Goal: Task Accomplishment & Management: Manage account settings

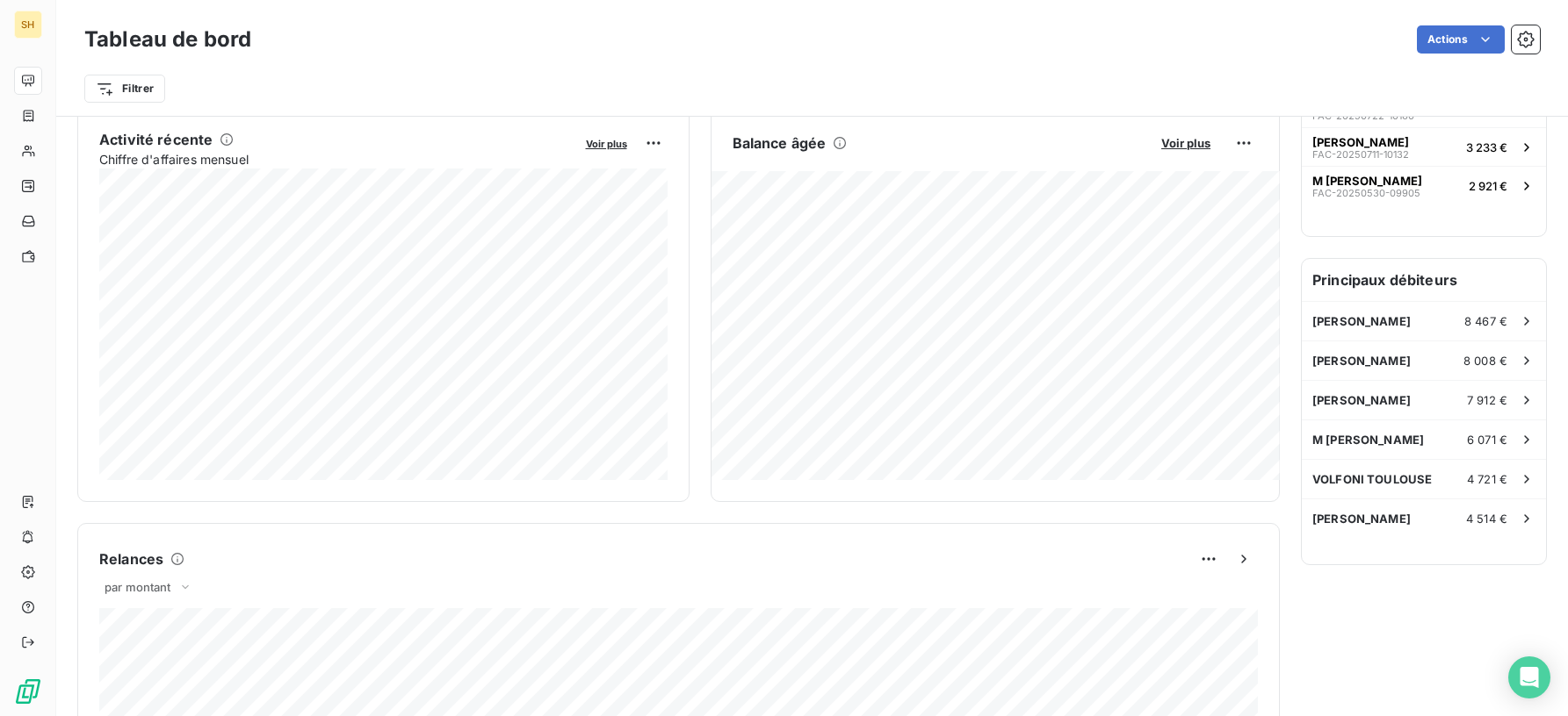
scroll to position [425, 0]
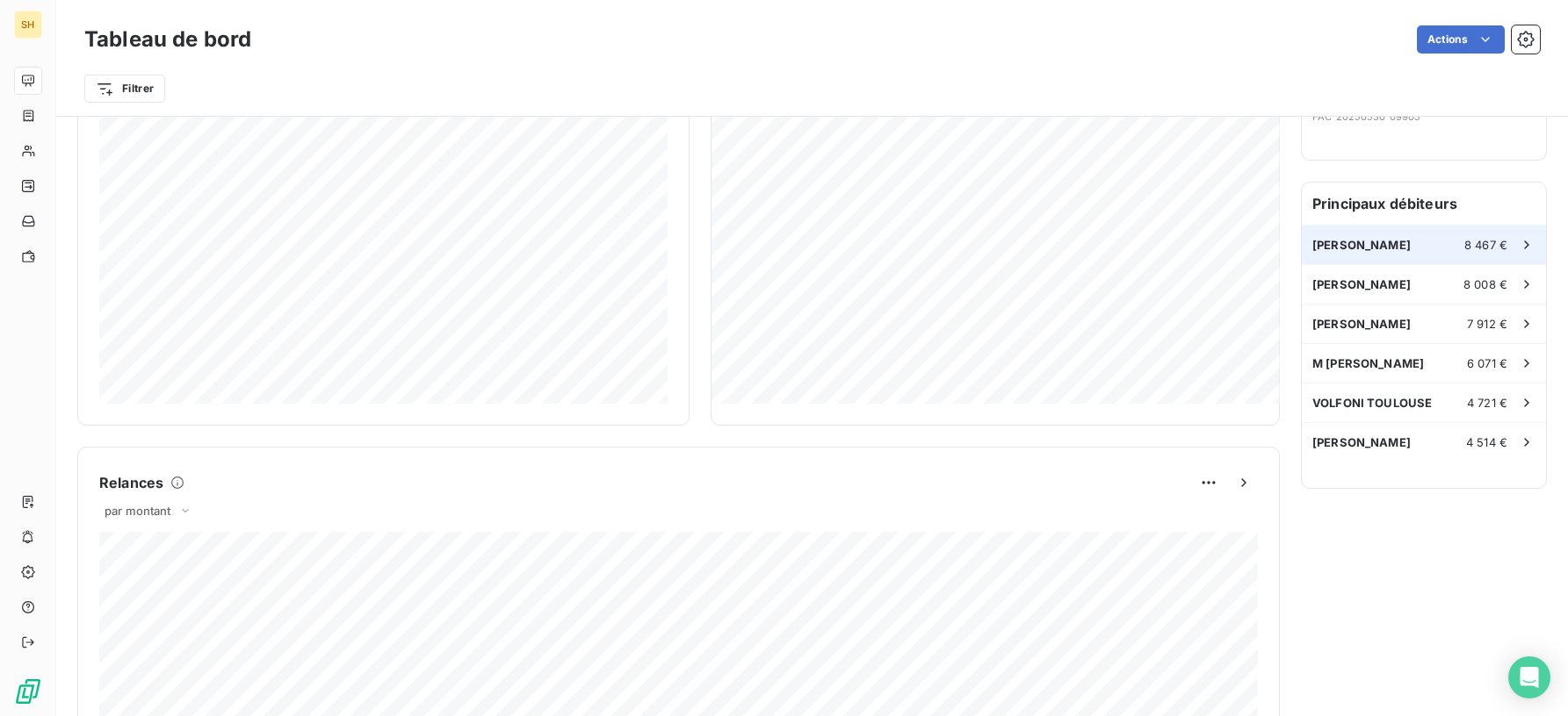
click at [1360, 244] on span "[PERSON_NAME]" at bounding box center [1361, 244] width 99 height 14
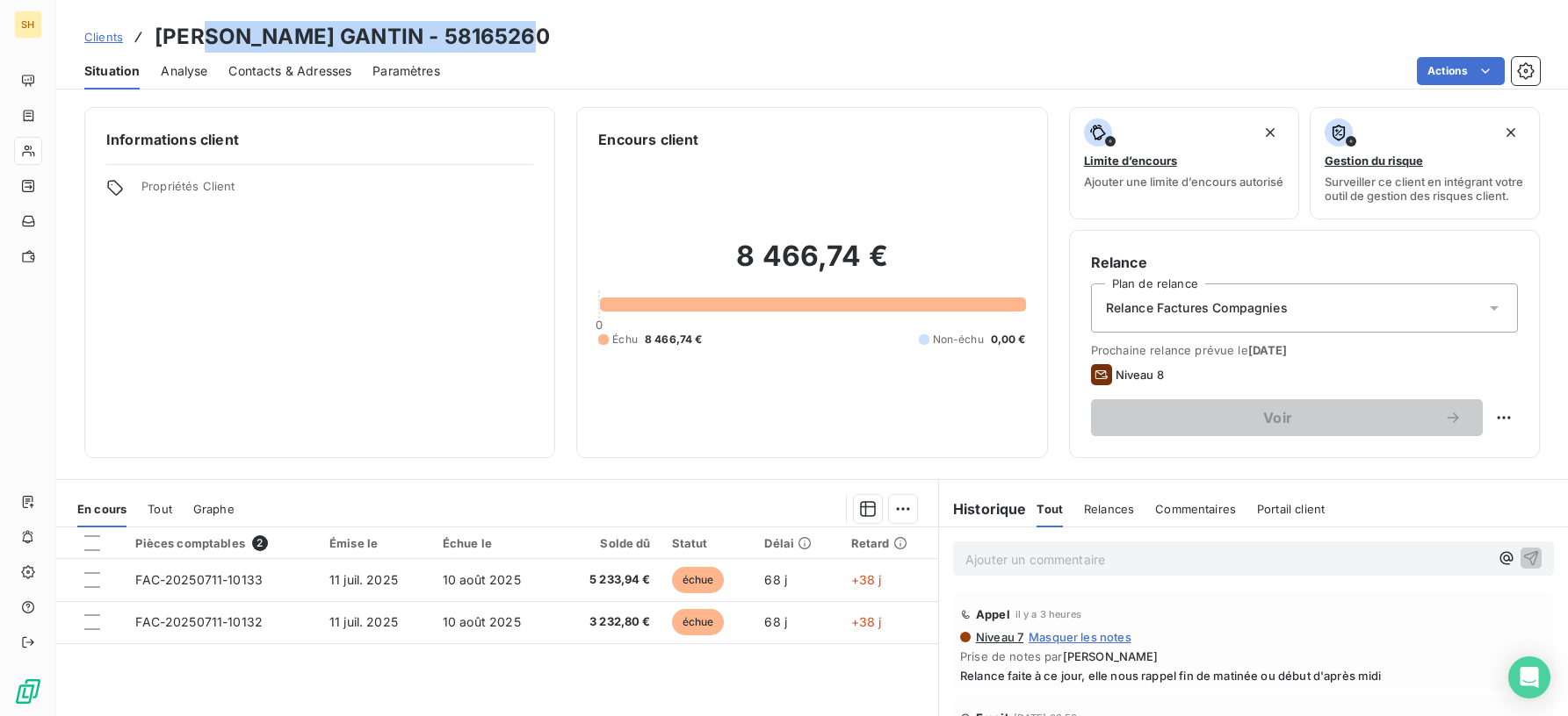
drag, startPoint x: 537, startPoint y: 34, endPoint x: 215, endPoint y: 36, distance: 322.0
click at [215, 36] on h3 "[PERSON_NAME] GANTIN - 58165260" at bounding box center [352, 36] width 395 height 32
copy h3 "[PERSON_NAME]"
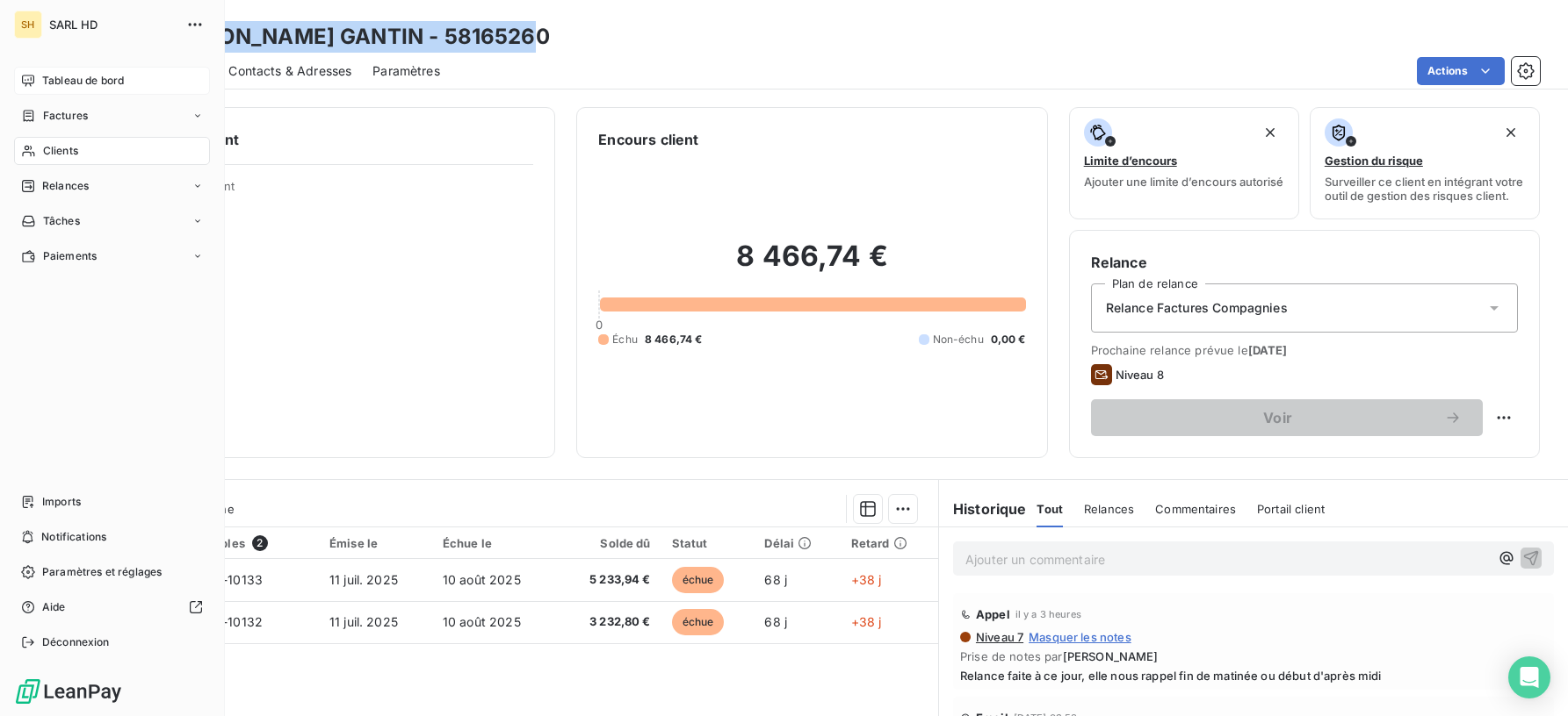
click at [29, 79] on icon at bounding box center [28, 81] width 14 height 14
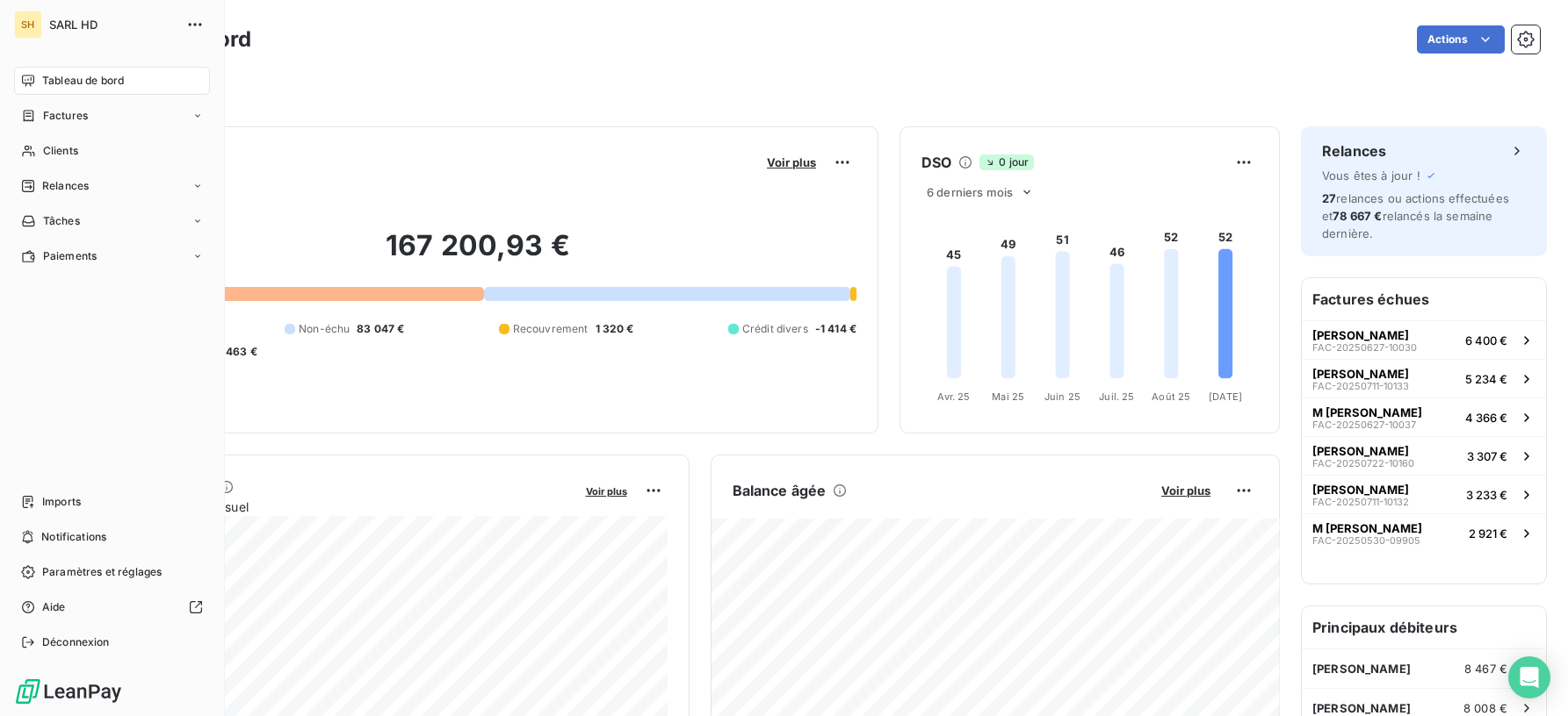
click at [72, 171] on nav "Tableau de bord Factures Clients Relances Tâches Paiements" at bounding box center [112, 169] width 196 height 203
click at [70, 180] on span "Relances" at bounding box center [65, 186] width 47 height 15
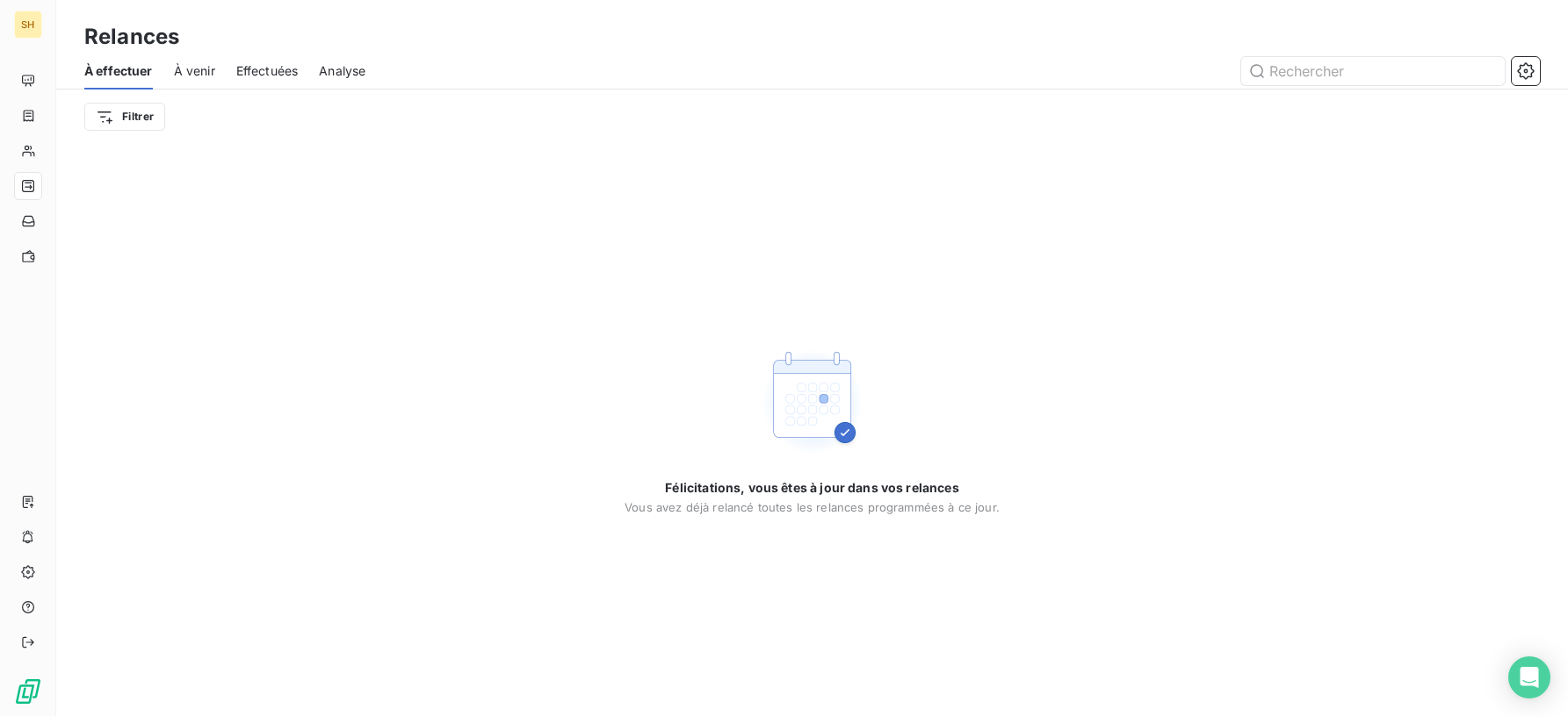
click at [198, 69] on span "À venir" at bounding box center [194, 71] width 41 height 17
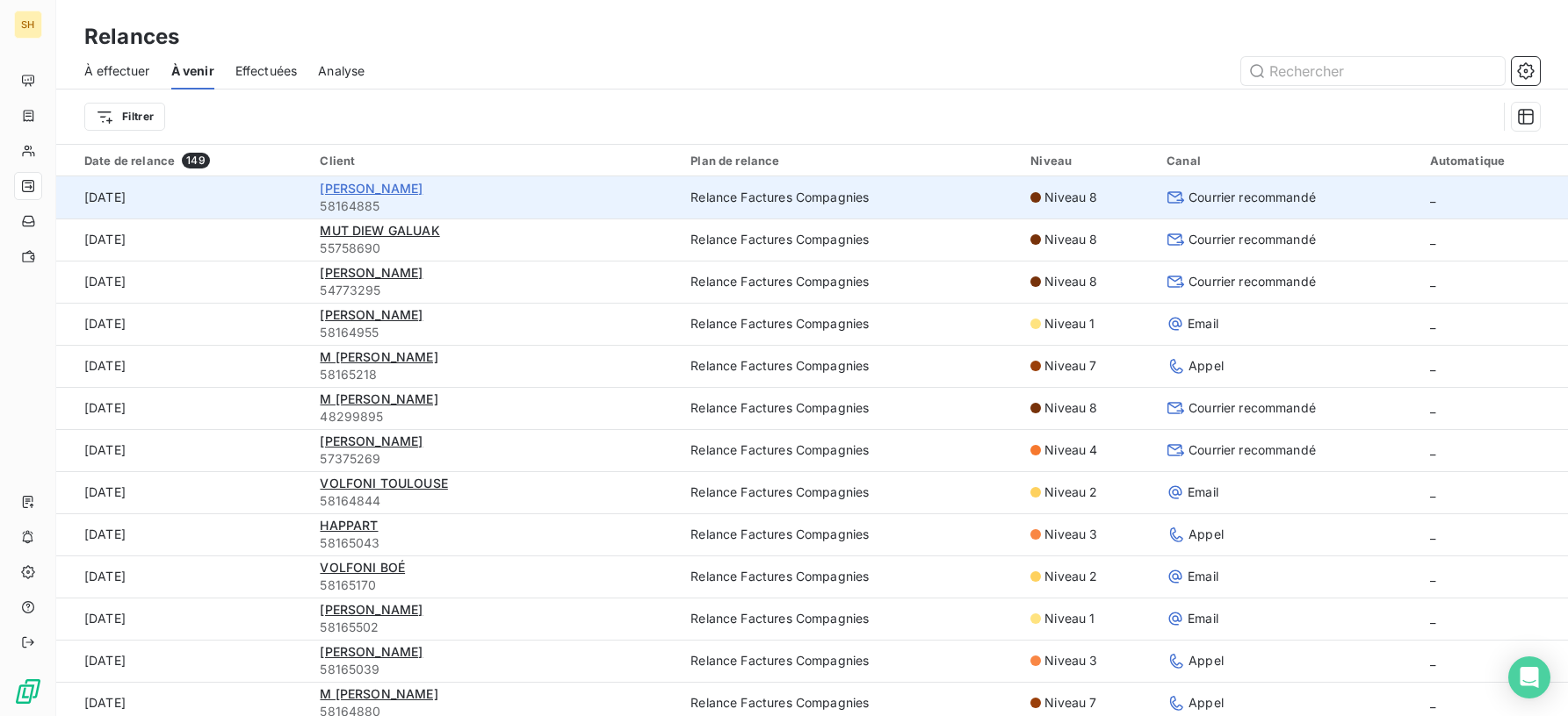
click at [407, 183] on span "[PERSON_NAME]" at bounding box center [370, 189] width 103 height 15
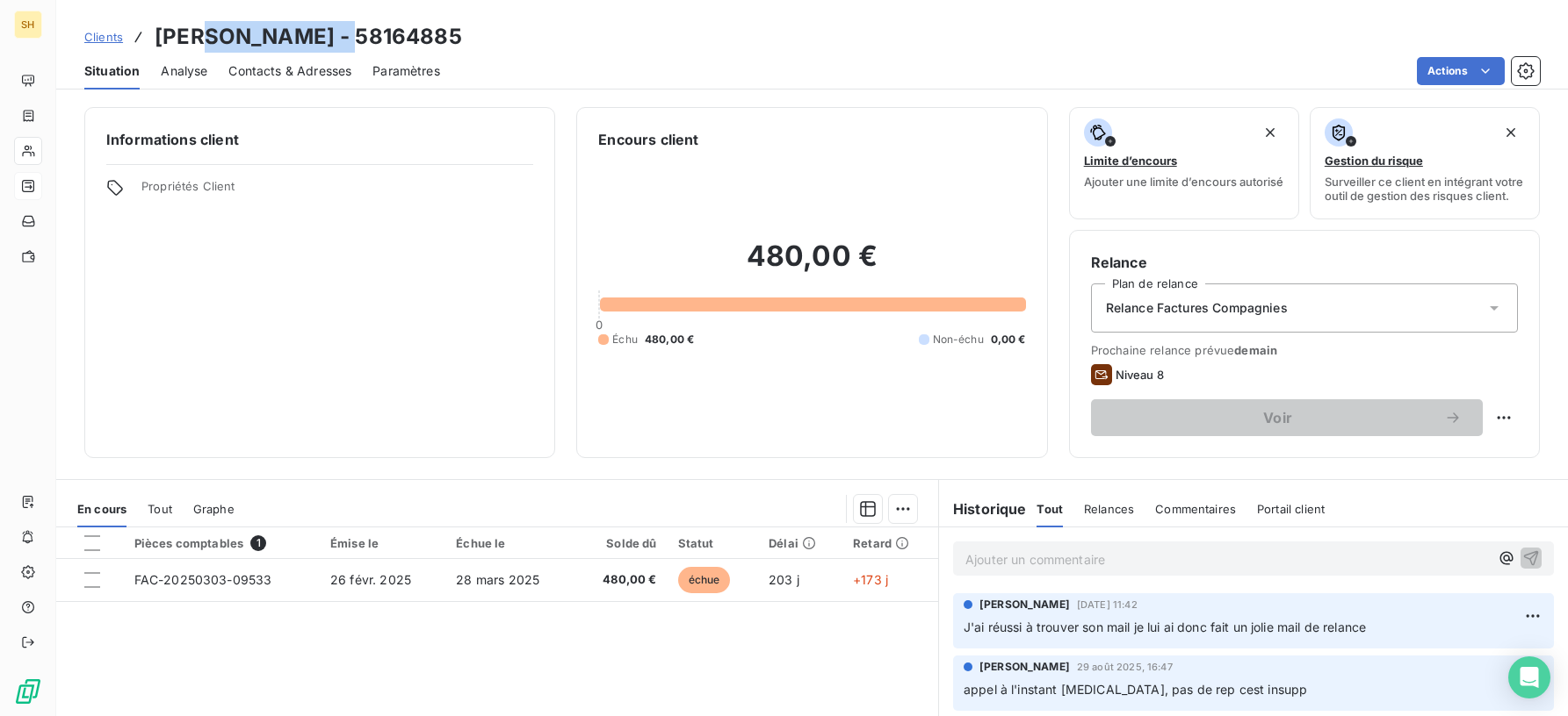
drag, startPoint x: 359, startPoint y: 32, endPoint x: 212, endPoint y: 29, distance: 147.0
click at [212, 29] on h3 "[PERSON_NAME] - 58164885" at bounding box center [308, 36] width 308 height 32
copy h3 "[PERSON_NAME]"
click at [255, 74] on span "Contacts & Adresses" at bounding box center [290, 71] width 123 height 17
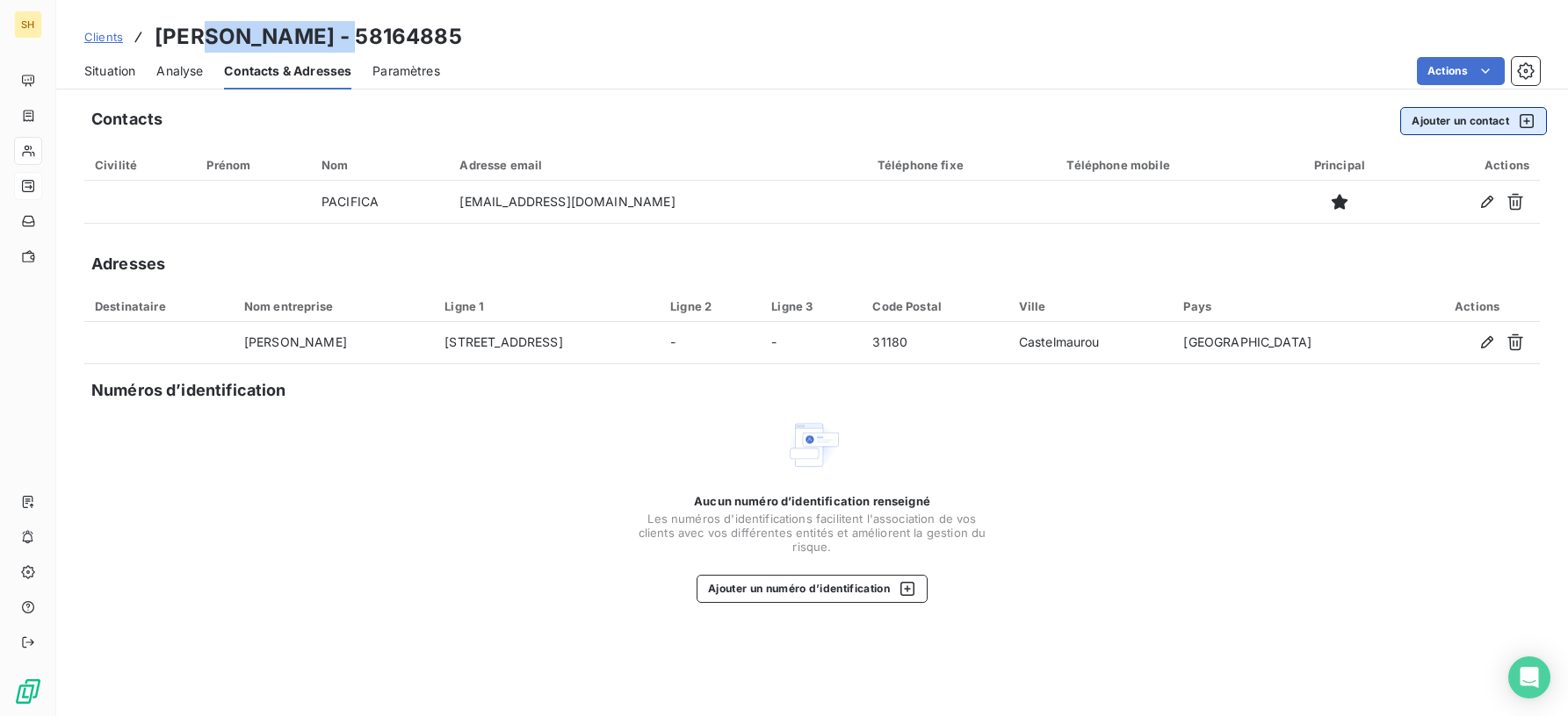
click at [1455, 122] on button "Ajouter un contact" at bounding box center [1473, 121] width 147 height 28
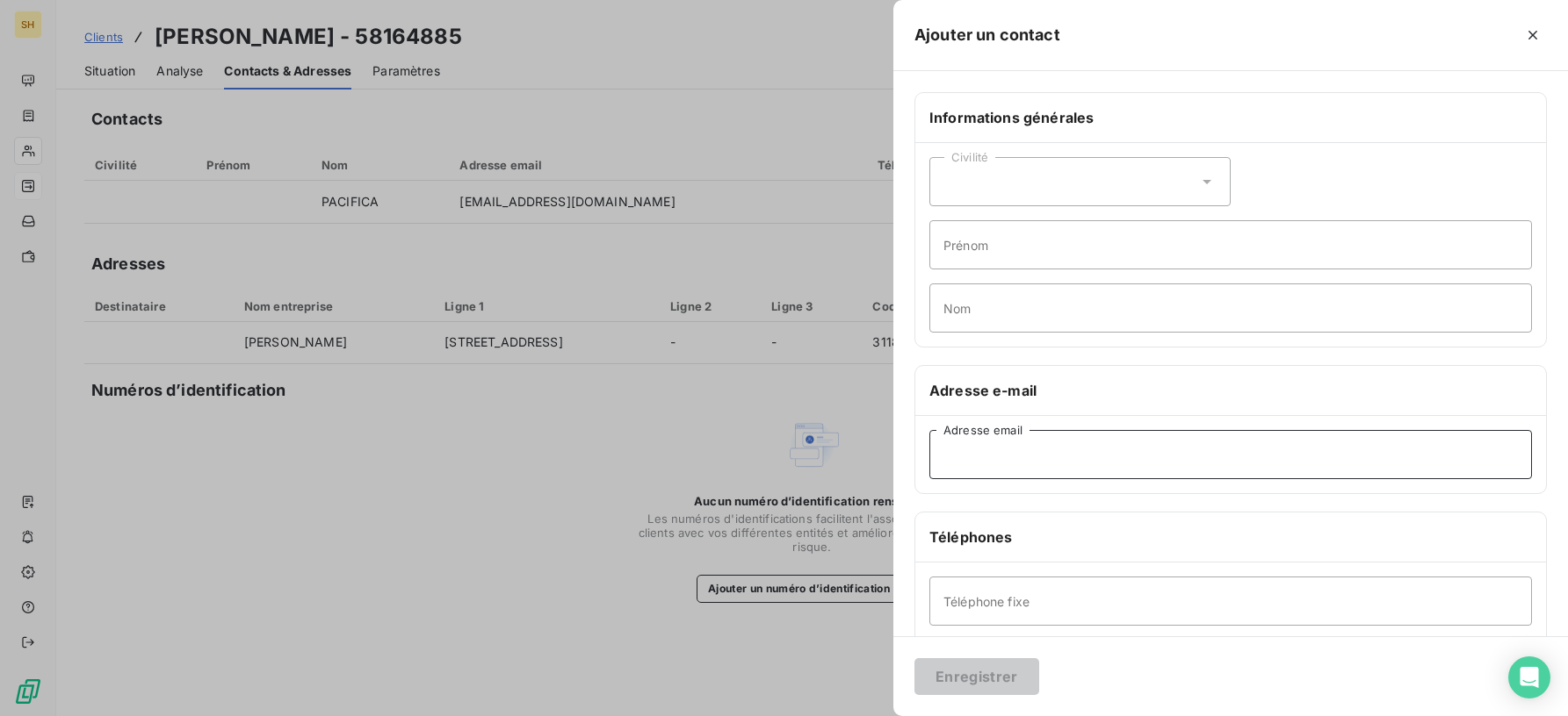
click at [1028, 459] on input "Adresse email" at bounding box center [1230, 454] width 602 height 49
paste input "[EMAIL_ADDRESS][DOMAIN_NAME]"
drag, startPoint x: 972, startPoint y: 453, endPoint x: 1109, endPoint y: 515, distance: 150.4
click at [973, 453] on input "[EMAIL_ADDRESS][DOMAIN_NAME]" at bounding box center [1230, 454] width 602 height 49
type input "[EMAIL_ADDRESS][DOMAIN_NAME]"
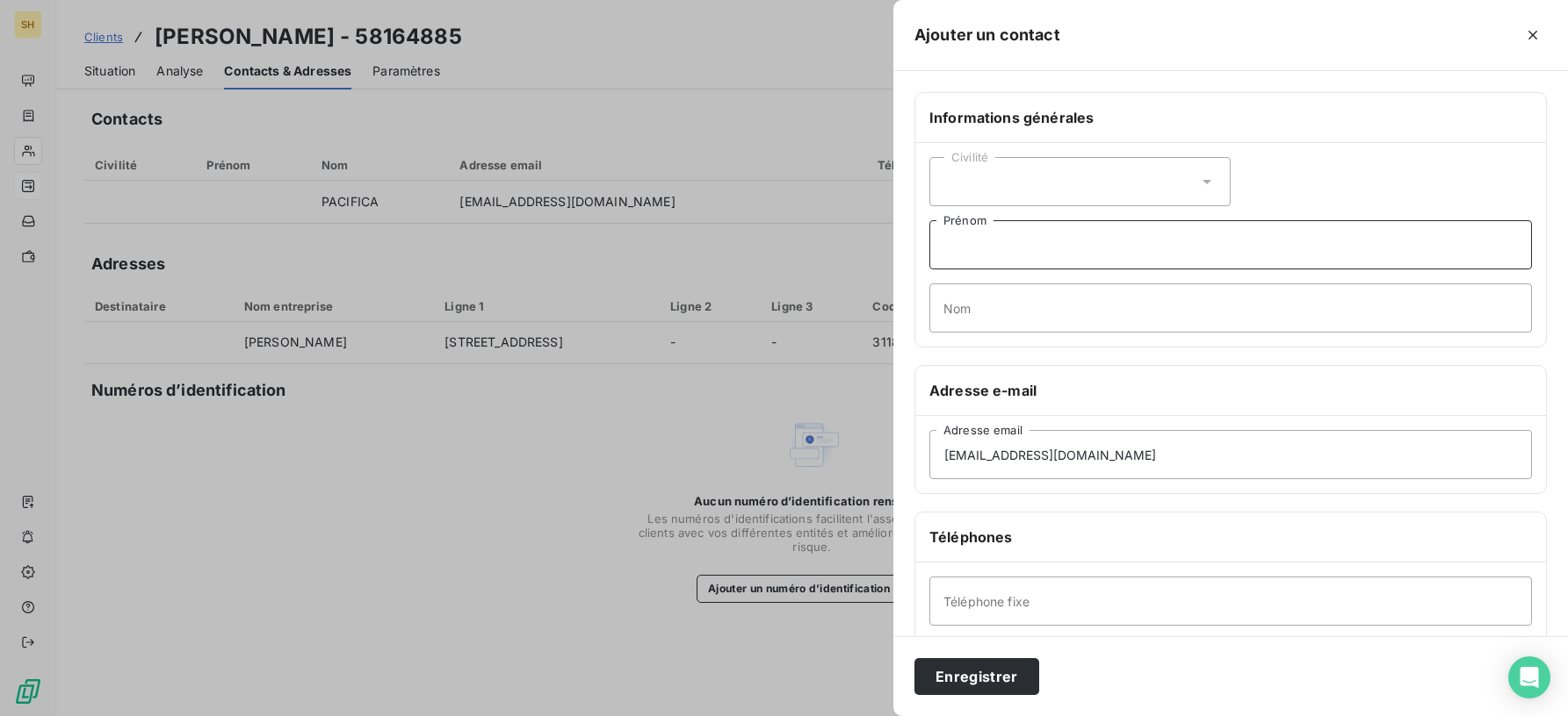
click at [1021, 248] on input "Prénom" at bounding box center [1230, 244] width 602 height 49
type input "[PERSON_NAME]"
click at [1032, 327] on input "Nom" at bounding box center [1230, 308] width 602 height 49
type input "[PERSON_NAME]"
click at [988, 662] on button "Enregistrer" at bounding box center [976, 677] width 125 height 36
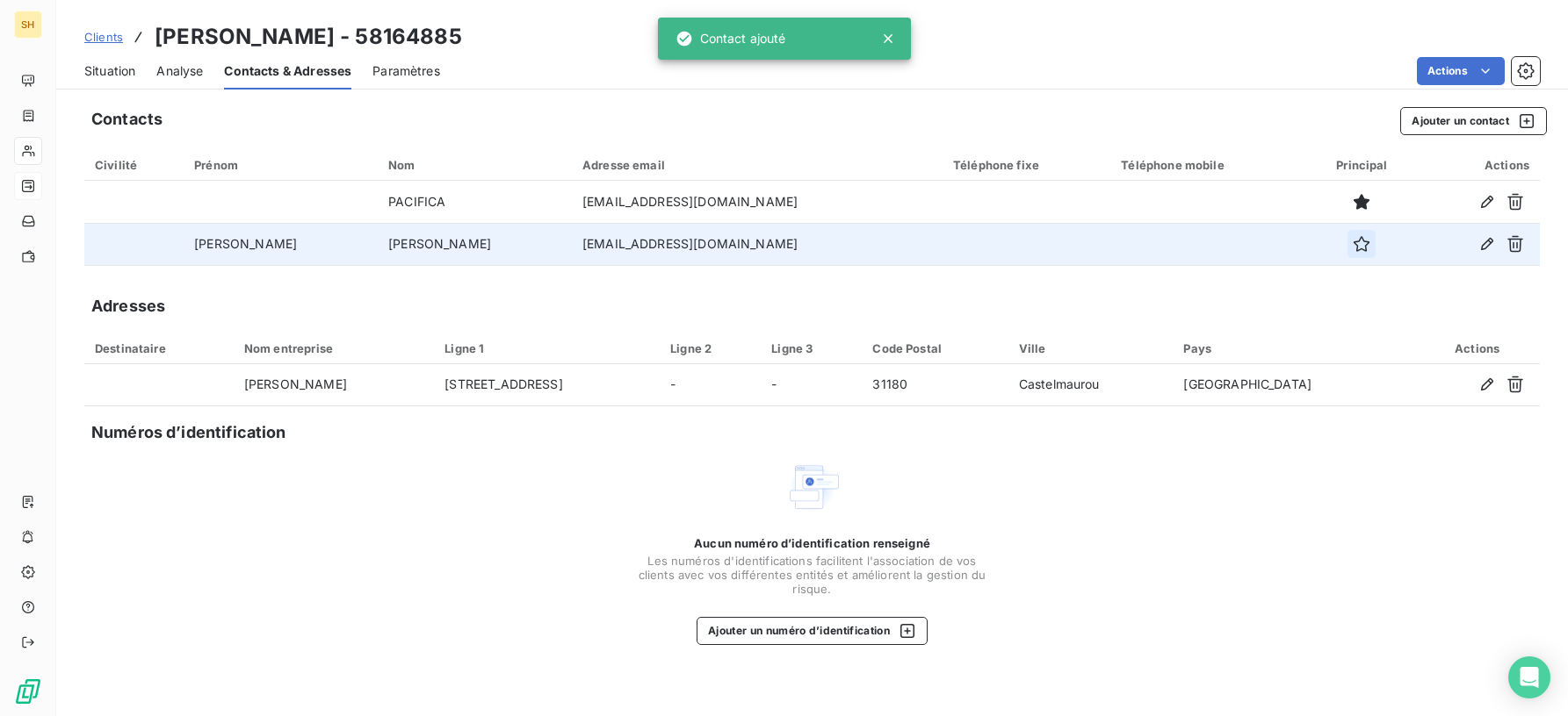
click at [1352, 245] on icon "button" at bounding box center [1361, 243] width 17 height 17
click at [109, 75] on span "Situation" at bounding box center [109, 71] width 51 height 17
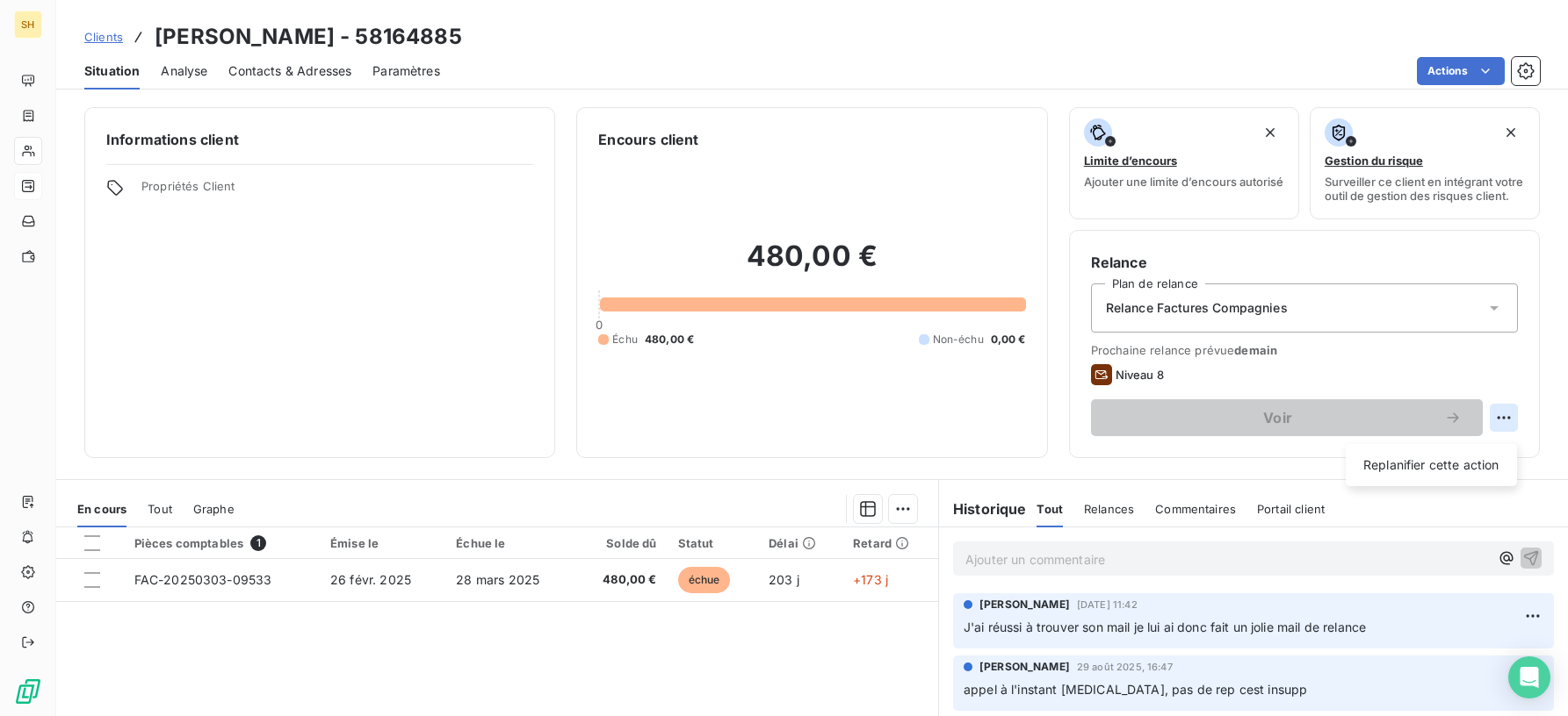
click at [1504, 427] on html "SH Clients [PERSON_NAME] - 58164885 Situation Analyse Contacts & Adresses Param…" at bounding box center [784, 358] width 1568 height 716
click at [1466, 460] on div "Replanifier cette action" at bounding box center [1431, 465] width 157 height 28
select select "8"
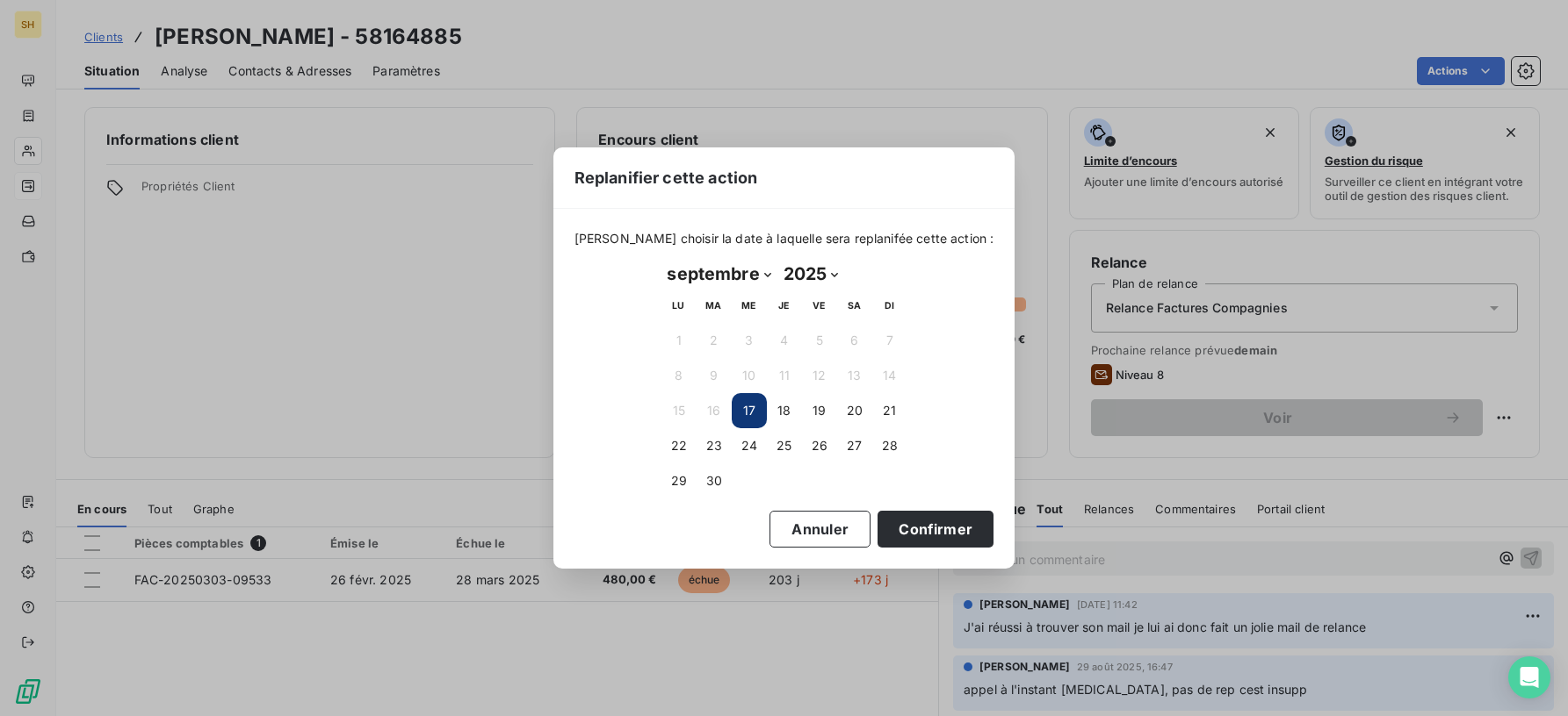
click at [754, 406] on button "17" at bounding box center [749, 410] width 35 height 35
click at [940, 535] on button "Confirmer" at bounding box center [935, 529] width 116 height 36
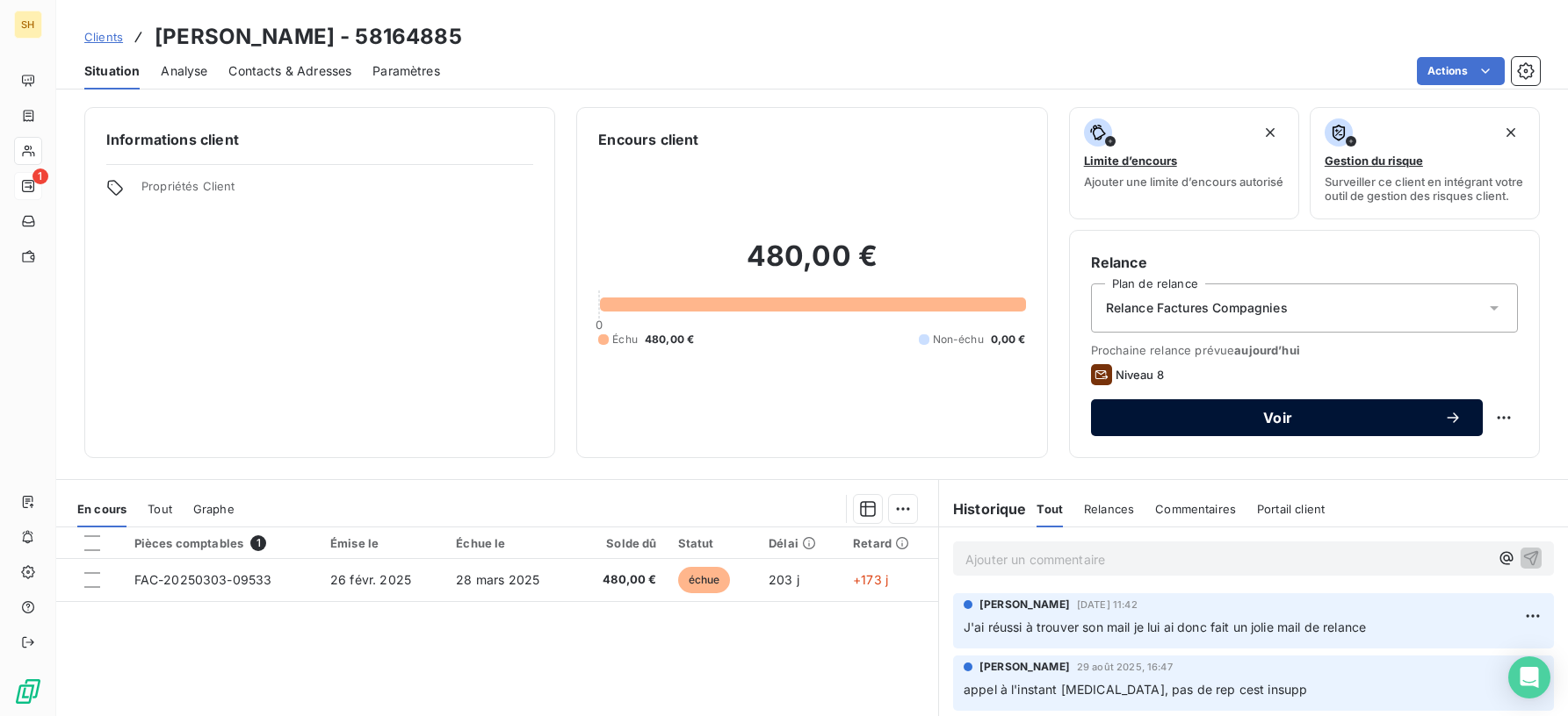
click at [1206, 427] on div "Voir" at bounding box center [1286, 418] width 350 height 17
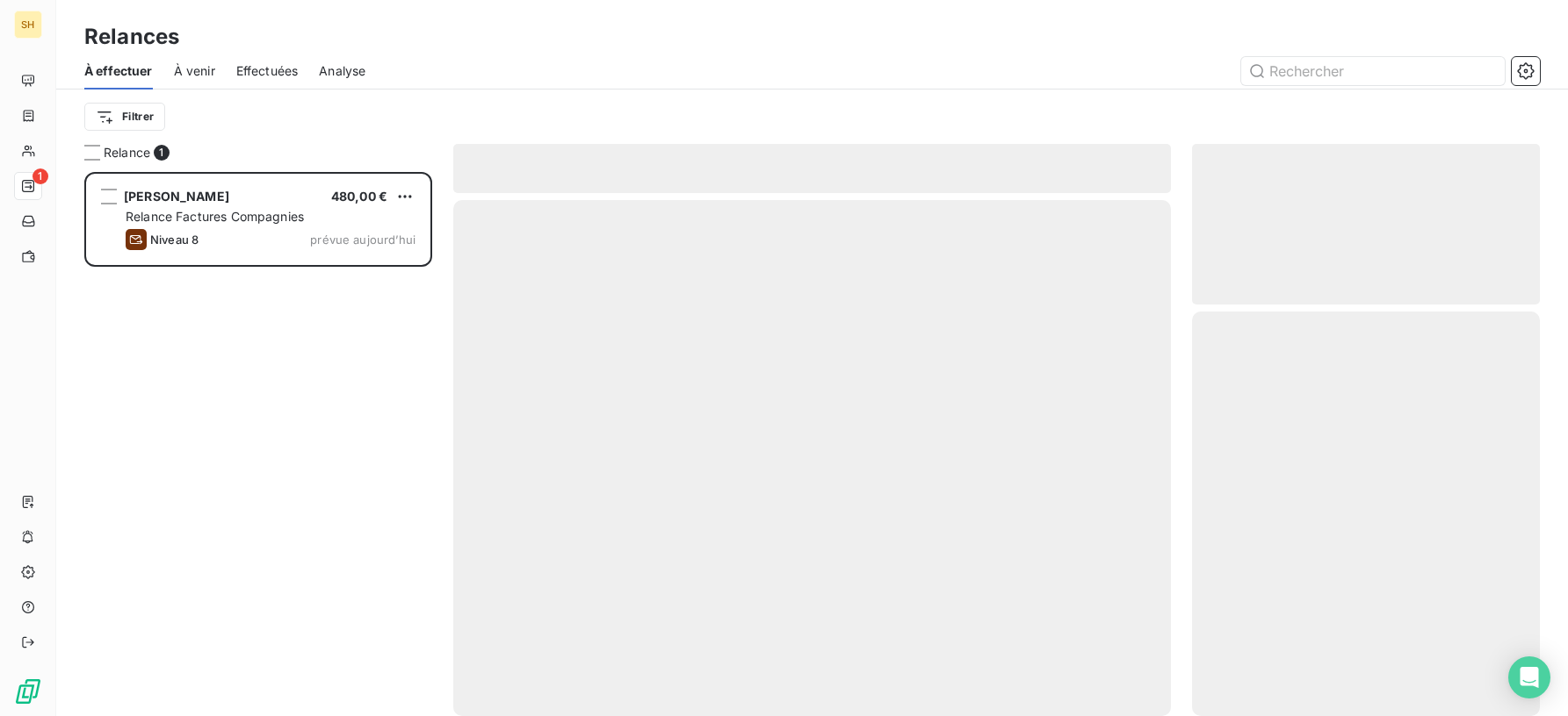
scroll to position [544, 349]
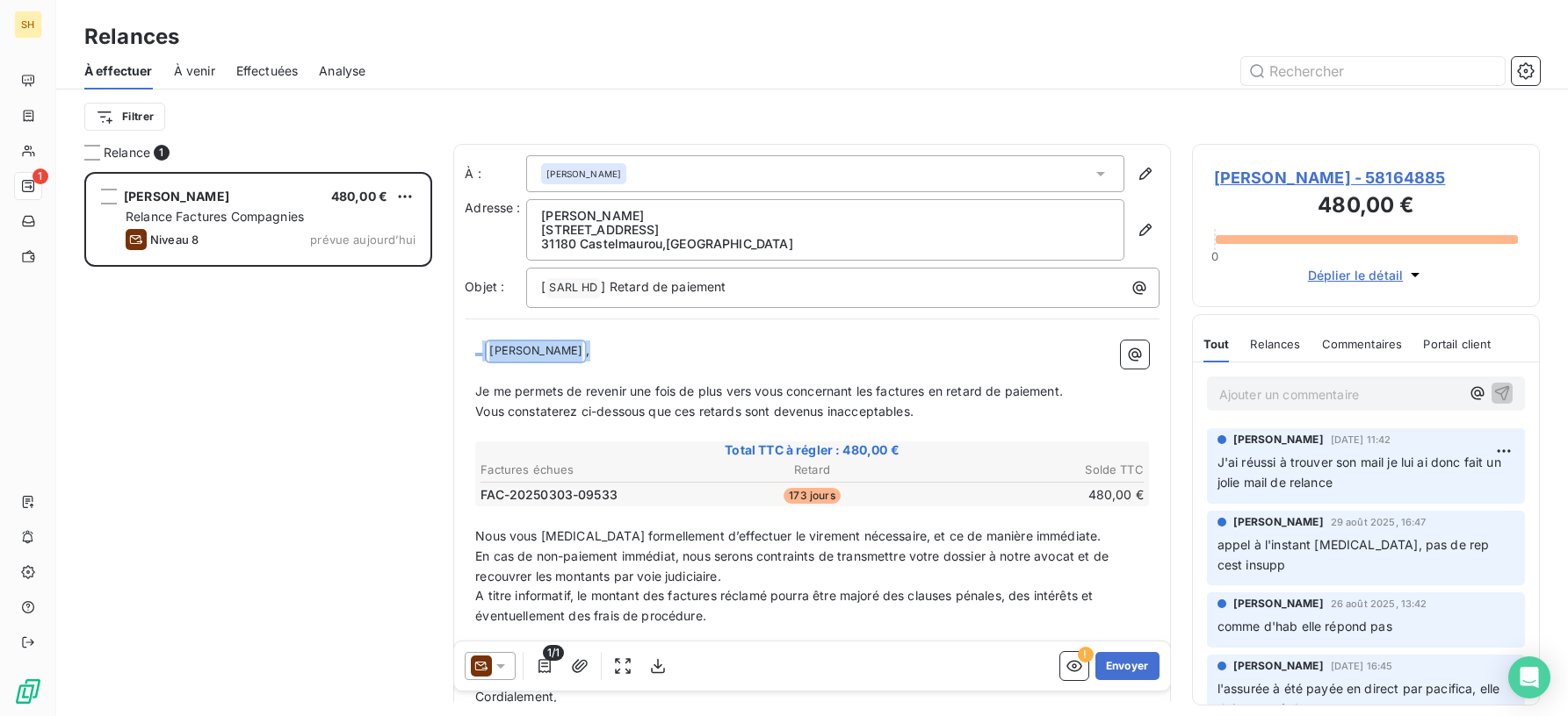
drag, startPoint x: 529, startPoint y: 350, endPoint x: 442, endPoint y: 352, distance: 87.0
click at [442, 352] on div "Relance 1 [PERSON_NAME] 480,00 € Relance Factures Compagnies Niveau 8 prévue [D…" at bounding box center [812, 429] width 1511 height 572
click at [867, 387] on span "Je me permets de revenir une fois de plus vers vous concernant les factures en …" at bounding box center [768, 390] width 588 height 15
click at [921, 387] on span "Je me permets de revenir une fois de plus vers vous concernant la factures en r…" at bounding box center [765, 390] width 581 height 15
click at [698, 410] on span "Vous constaterez ci-dessous que ces retards sont devenus inacceptables." at bounding box center [693, 410] width 438 height 15
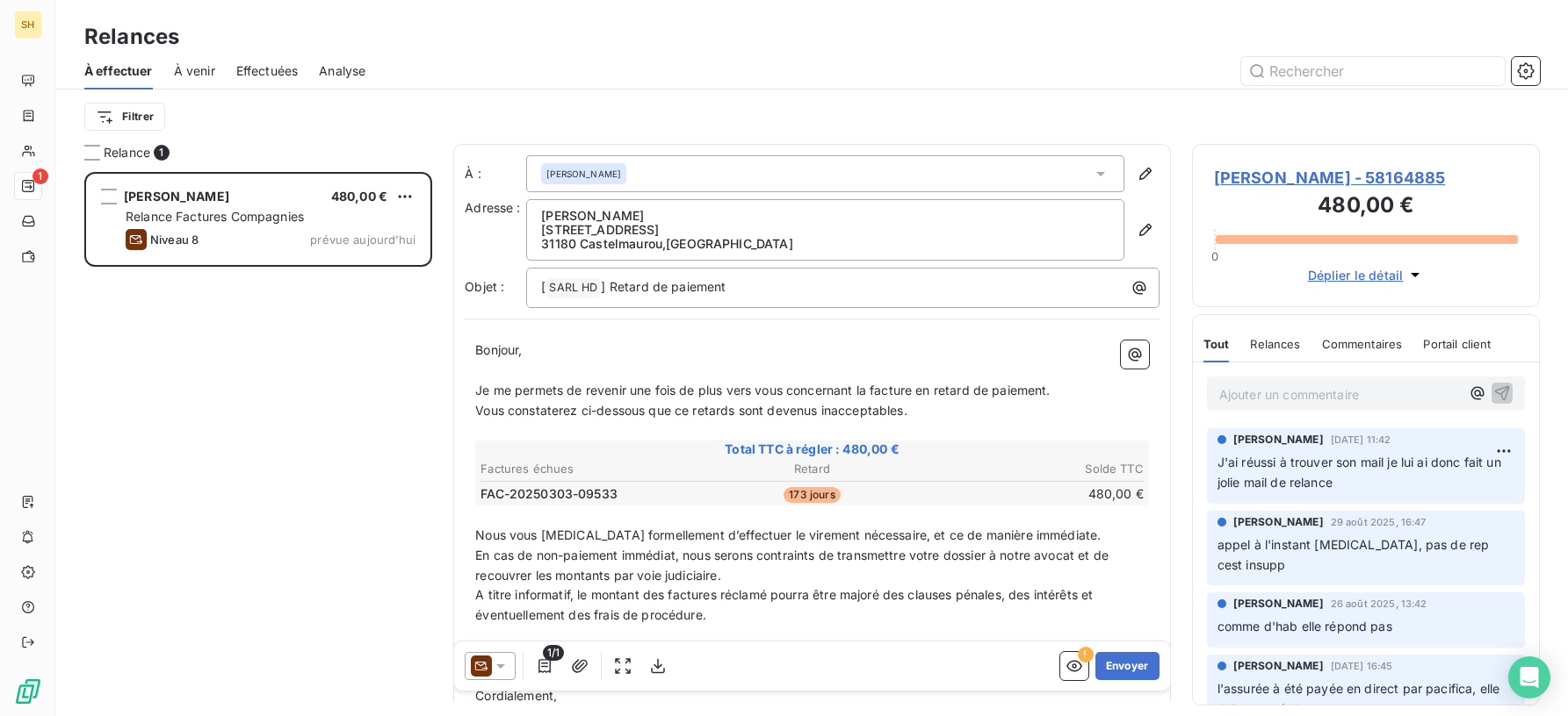
click at [737, 409] on span "Vous constaterez ci-dessous que ce retards sont devenus inacceptables." at bounding box center [690, 410] width 433 height 15
drag, startPoint x: 756, startPoint y: 409, endPoint x: 741, endPoint y: 409, distance: 15.0
click at [741, 409] on span "Vous constaterez ci-dessous que ce retard sont devenus inacceptables." at bounding box center [687, 410] width 425 height 15
drag, startPoint x: 805, startPoint y: 412, endPoint x: 840, endPoint y: 424, distance: 37.0
click at [805, 412] on span "Vous constaterez ci-dessous que ce retard est devenus inacceptables." at bounding box center [684, 410] width 418 height 15
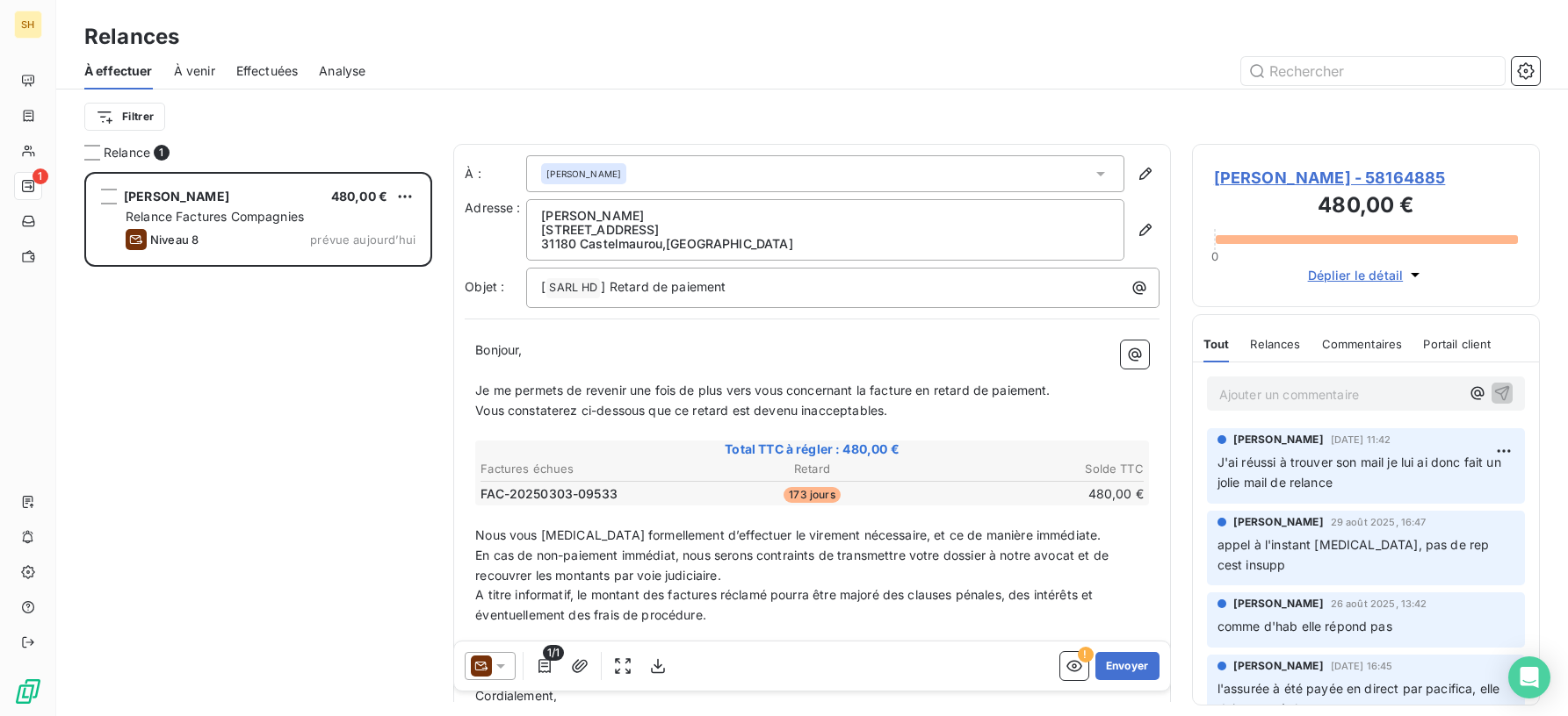
click at [884, 410] on span "Vous constaterez ci-dessous que ce retard est devenu inacceptables." at bounding box center [681, 410] width 412 height 15
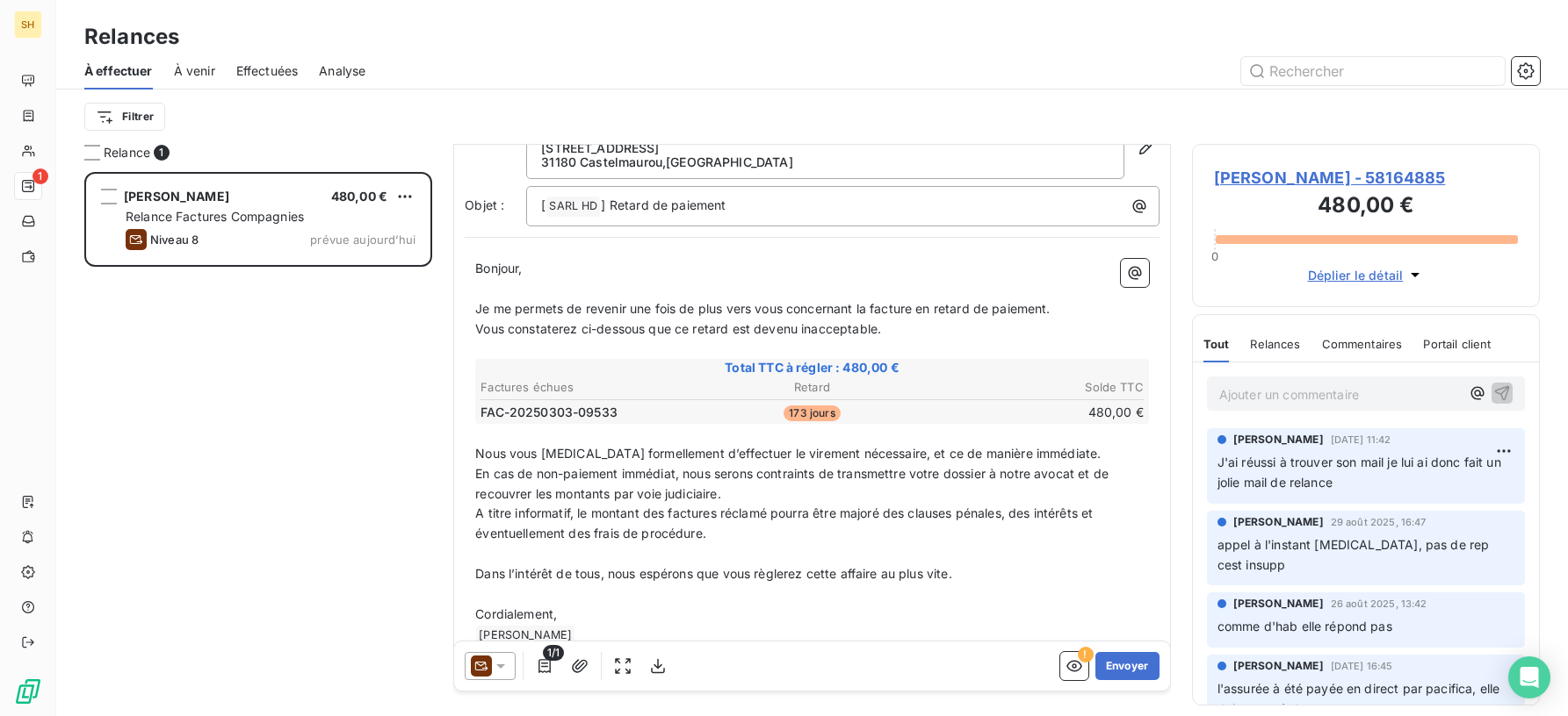
scroll to position [117, 0]
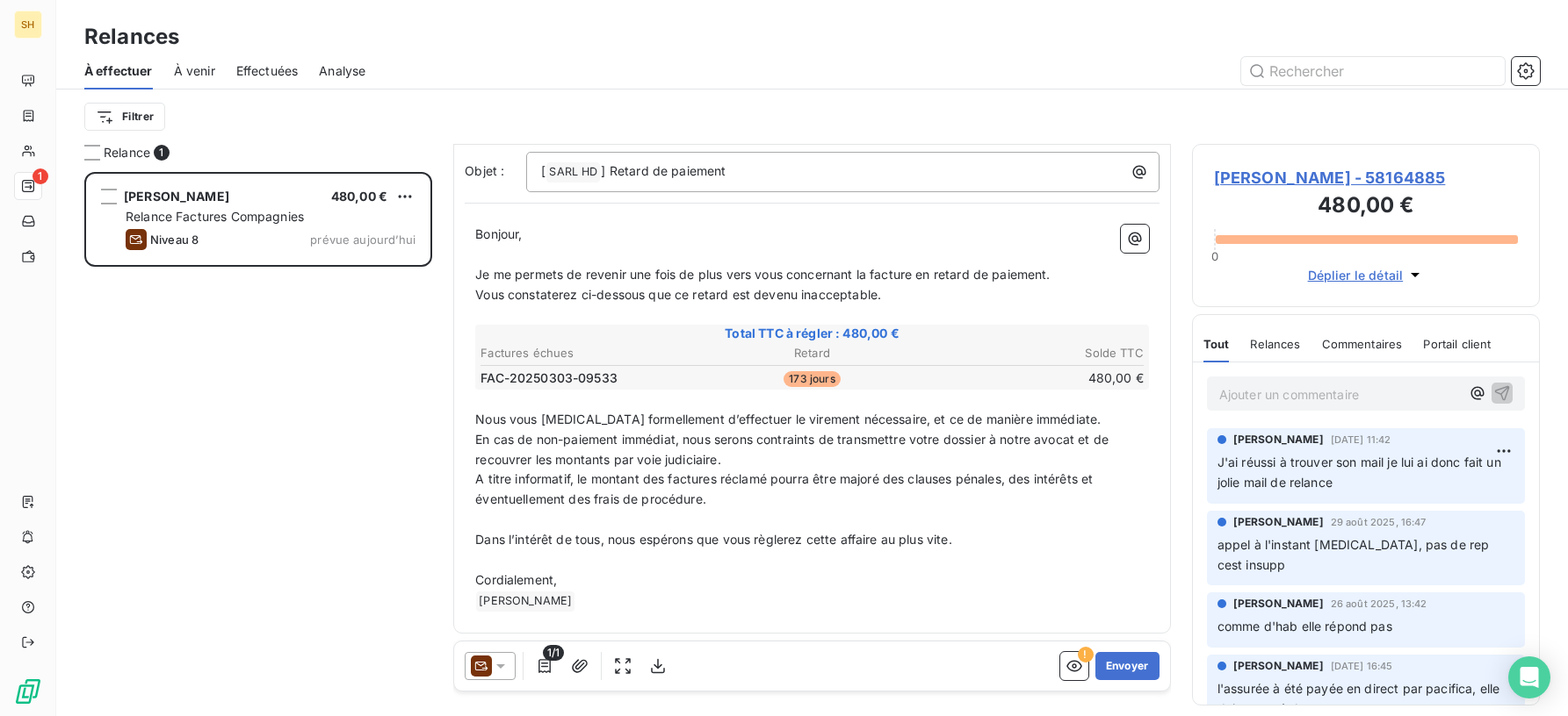
click at [663, 475] on span "A titre informatif, le montant des factures réclamé pourra être majoré des clau…" at bounding box center [785, 489] width 621 height 35
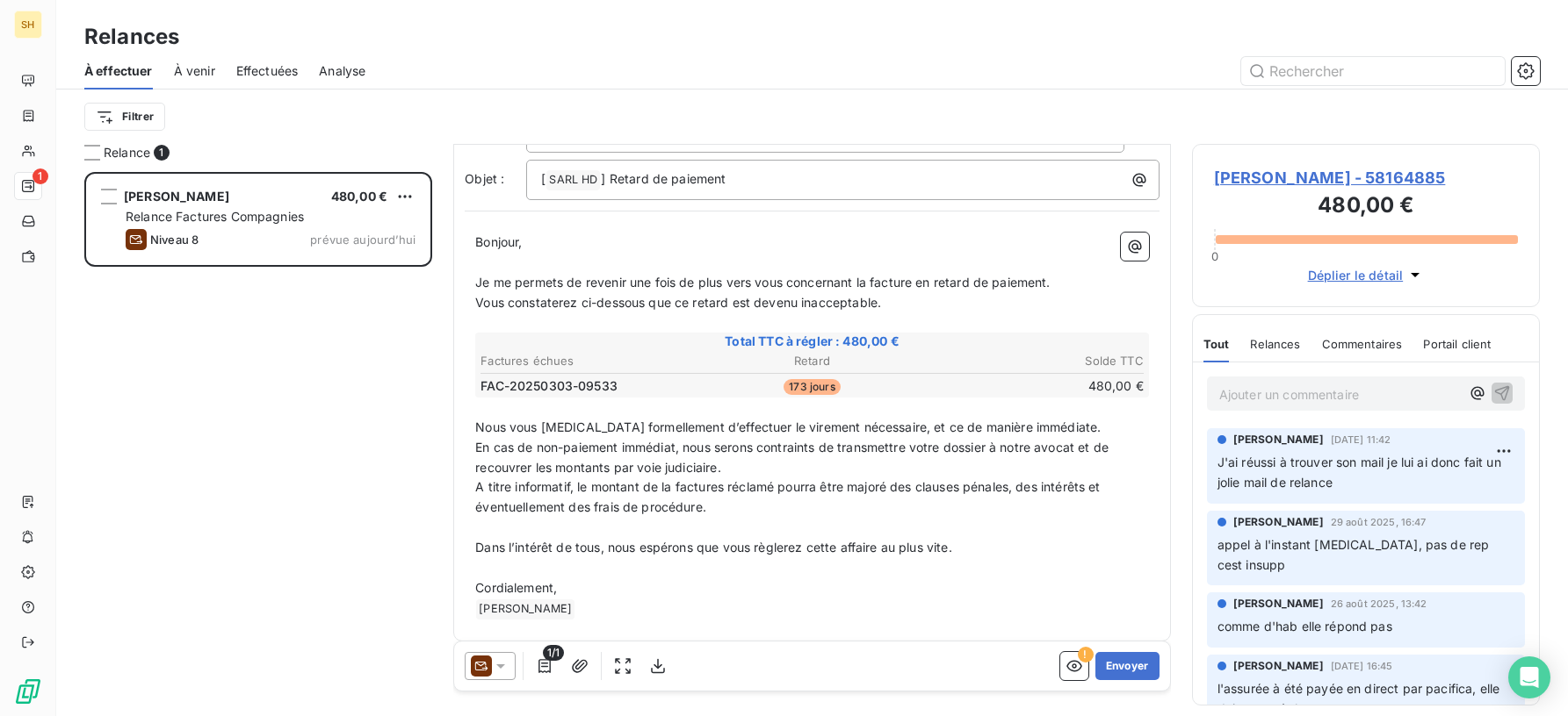
click at [724, 485] on span "A titre informatif, le montant de la factures réclamé pourra être majoré des cl…" at bounding box center [789, 497] width 629 height 35
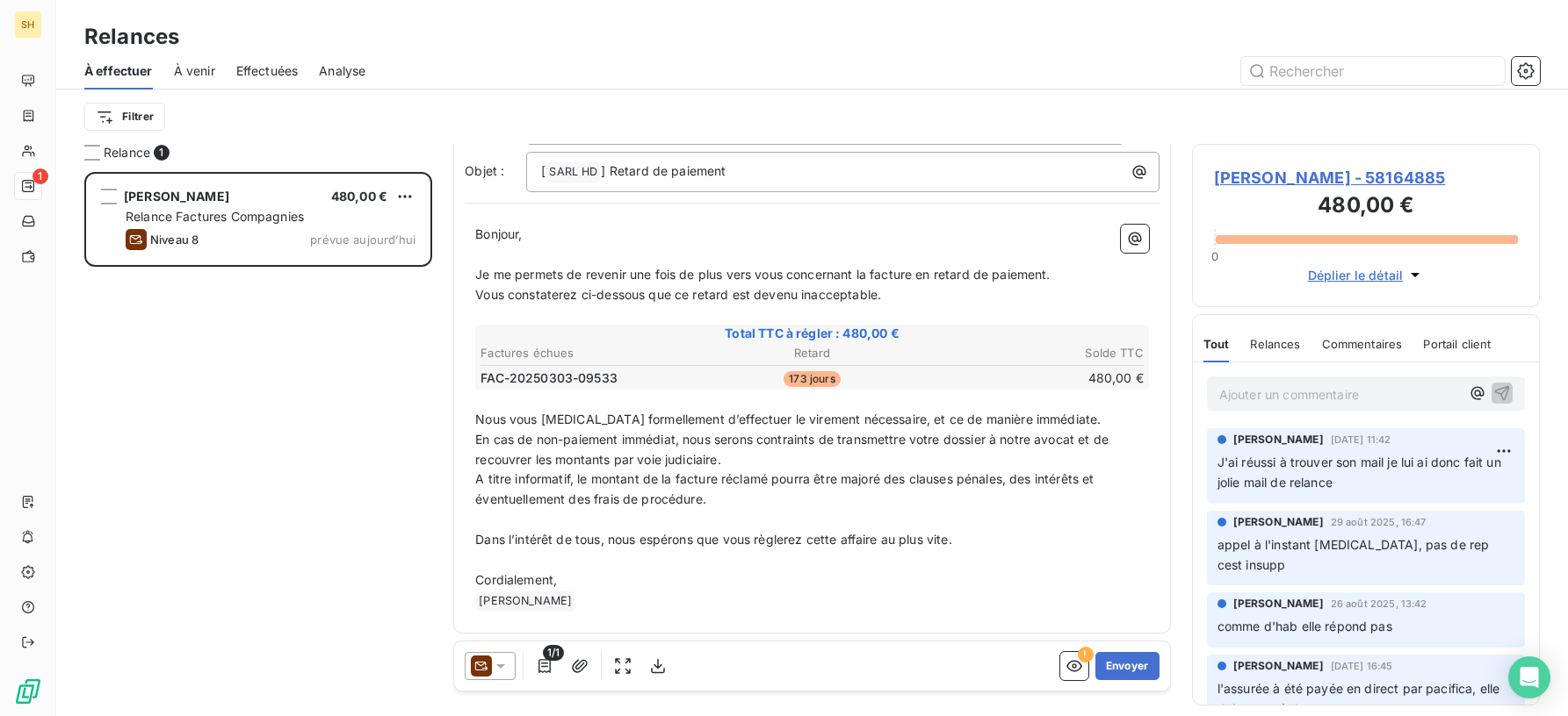
scroll to position [0, 0]
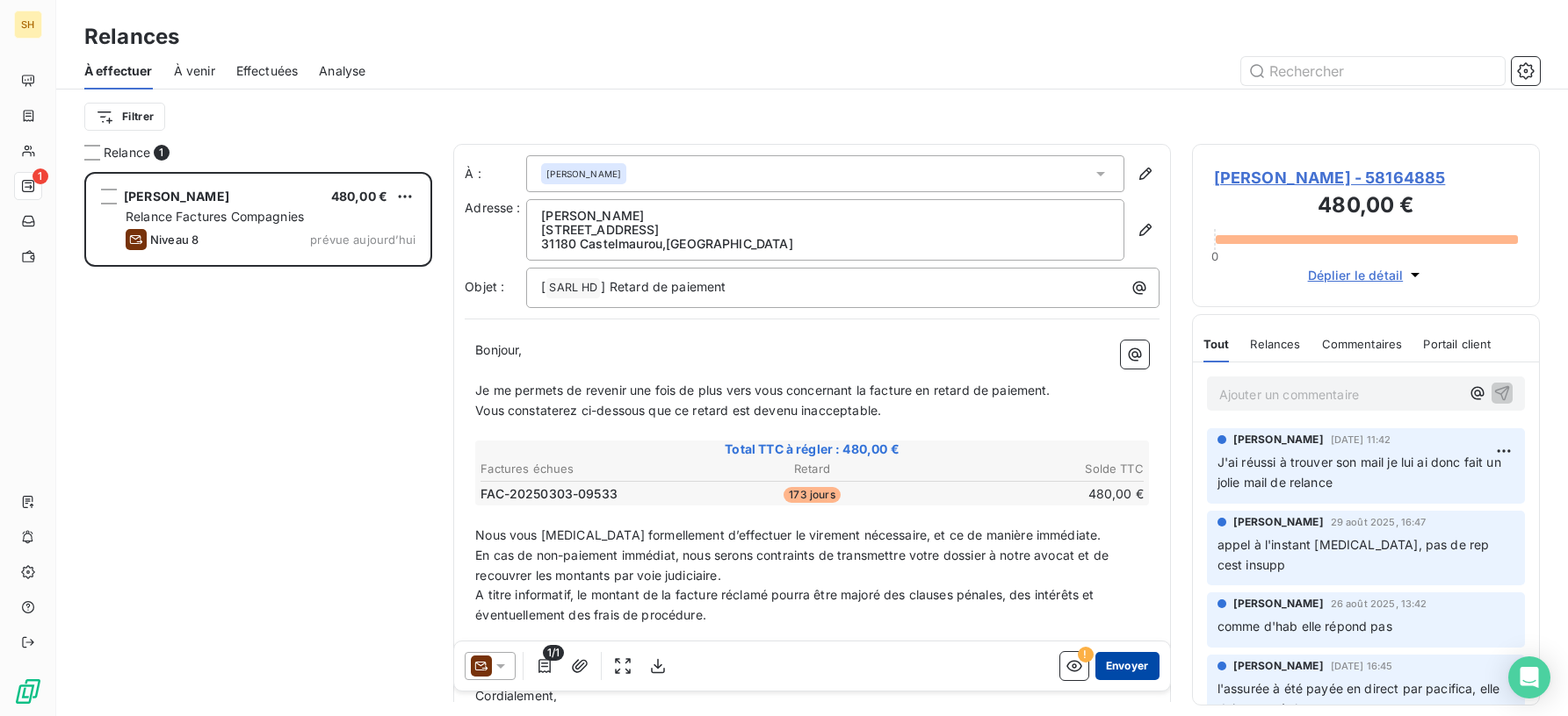
click at [1135, 662] on button "Envoyer" at bounding box center [1127, 665] width 64 height 28
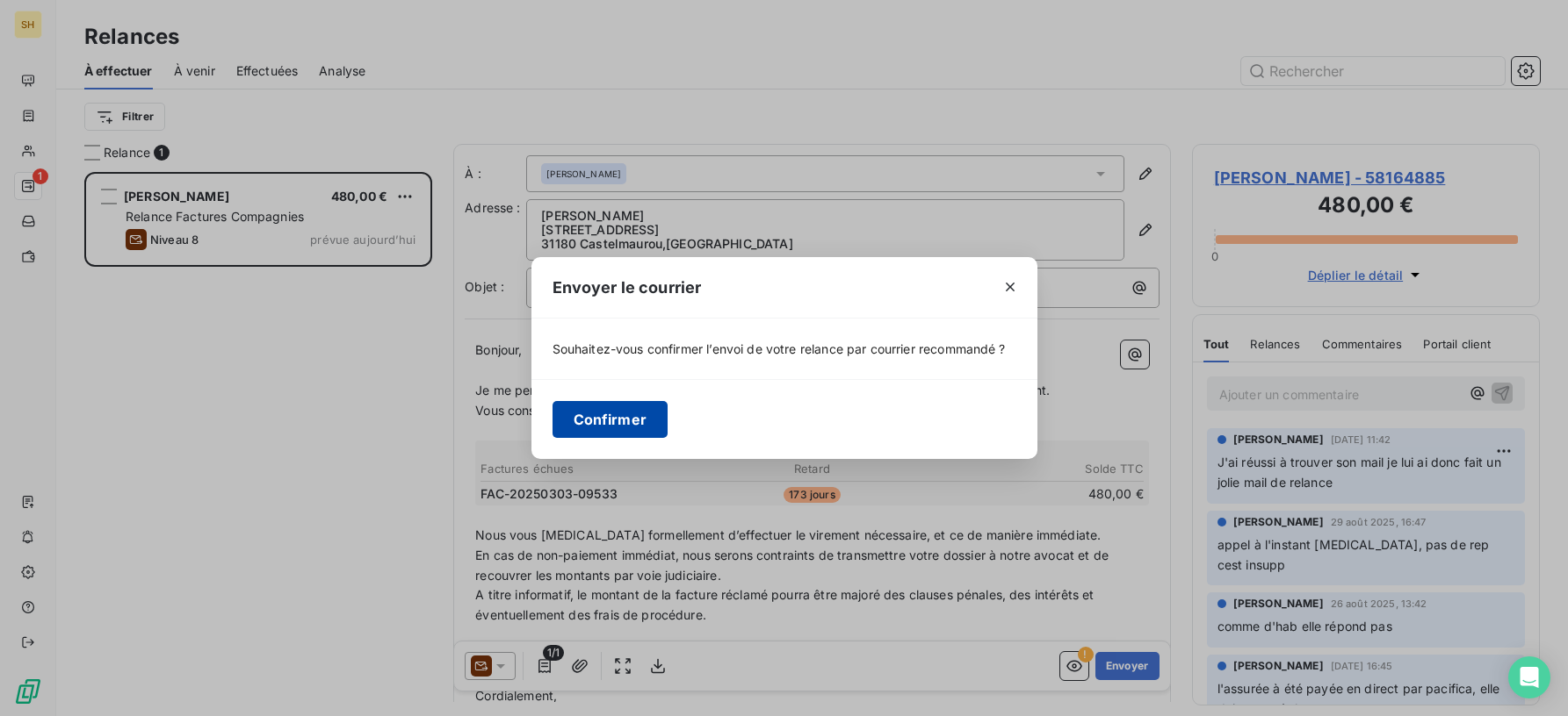
click at [630, 418] on button "Confirmer" at bounding box center [610, 420] width 116 height 36
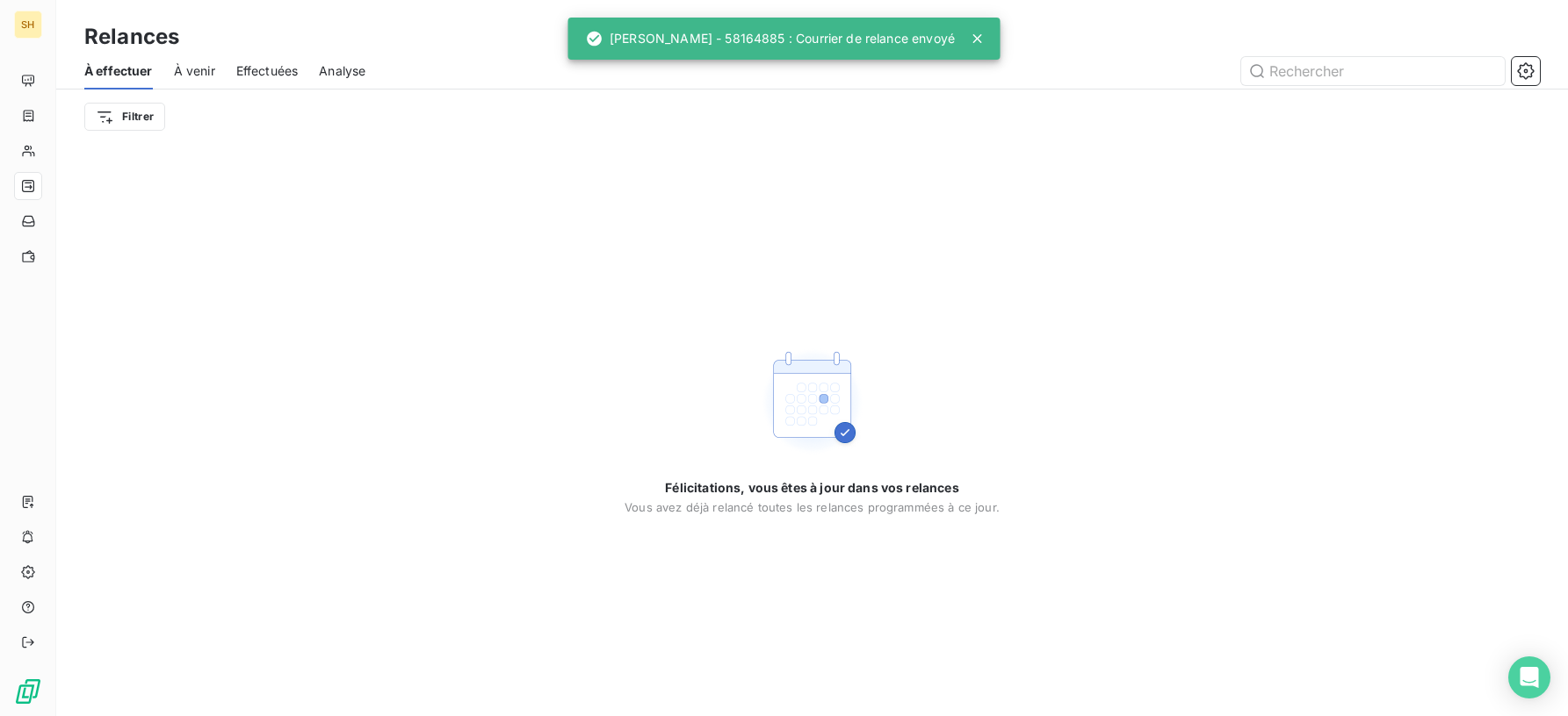
click at [203, 70] on span "À venir" at bounding box center [194, 71] width 41 height 17
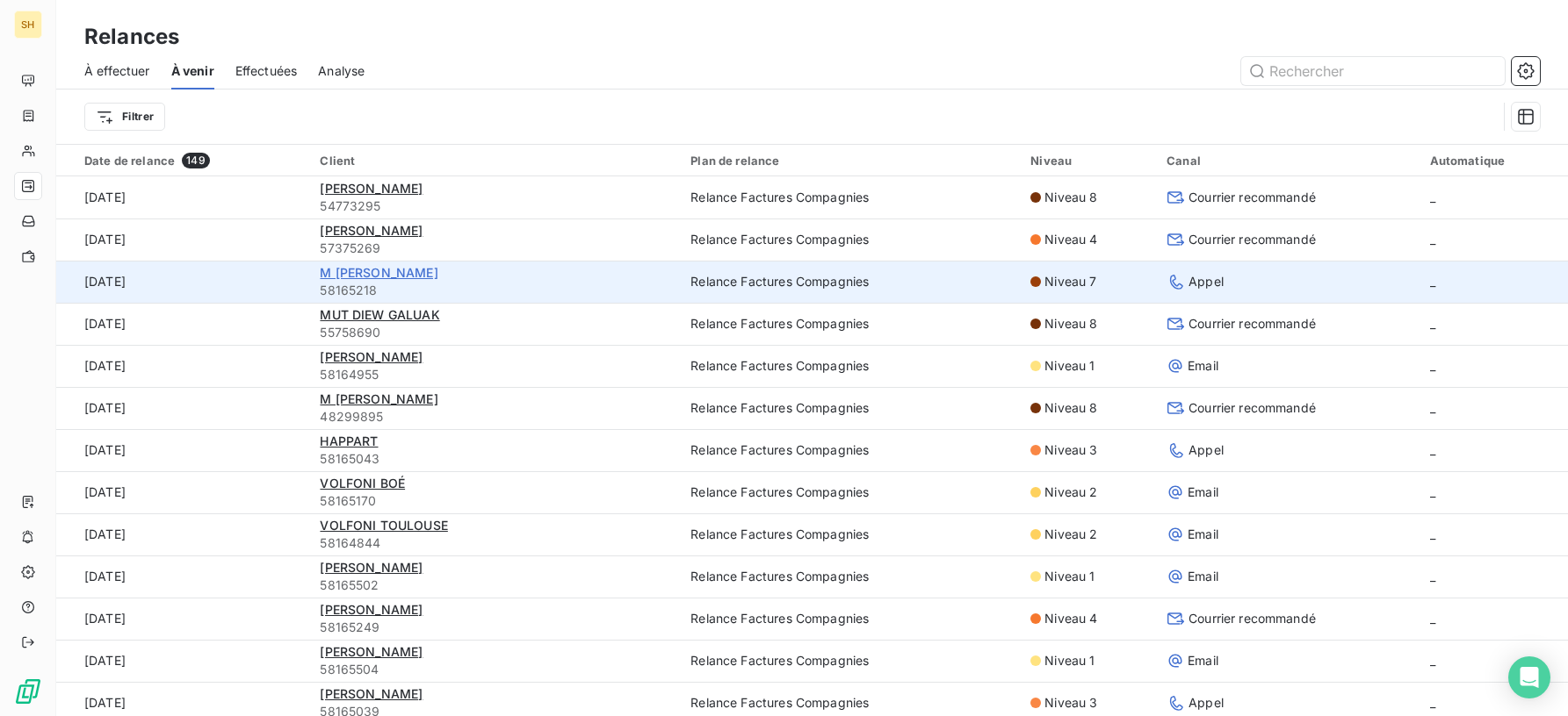
click at [412, 272] on span "M [PERSON_NAME]" at bounding box center [378, 273] width 118 height 15
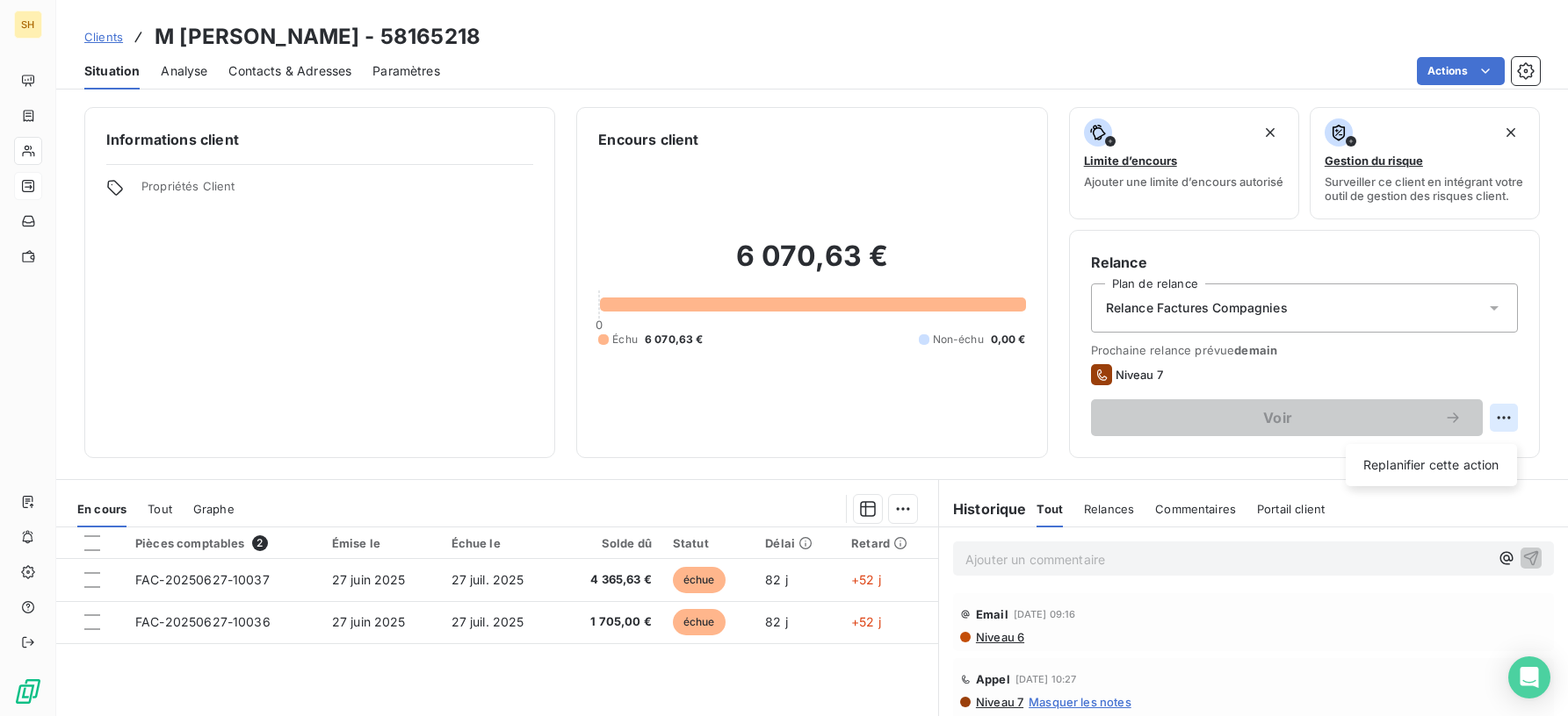
click at [1509, 428] on html "SH Clients M [PERSON_NAME] - 58165218 Situation Analyse Contacts & Adresses Par…" at bounding box center [784, 358] width 1568 height 716
click at [1477, 467] on div "Replanifier cette action" at bounding box center [1431, 465] width 157 height 28
select select "8"
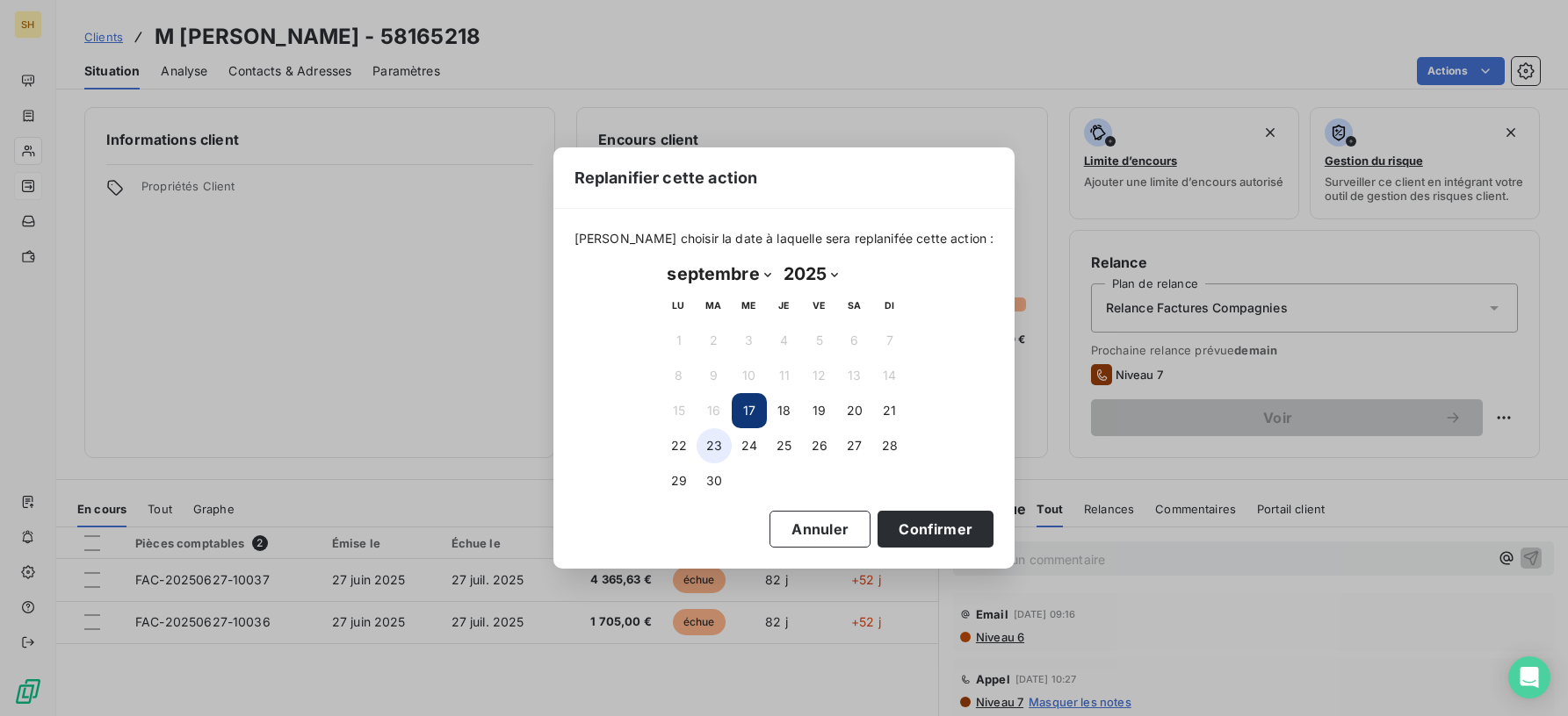
drag, startPoint x: 688, startPoint y: 443, endPoint x: 697, endPoint y: 446, distance: 9.5
click at [688, 442] on button "22" at bounding box center [679, 446] width 35 height 35
click at [924, 515] on button "Confirmer" at bounding box center [935, 529] width 116 height 36
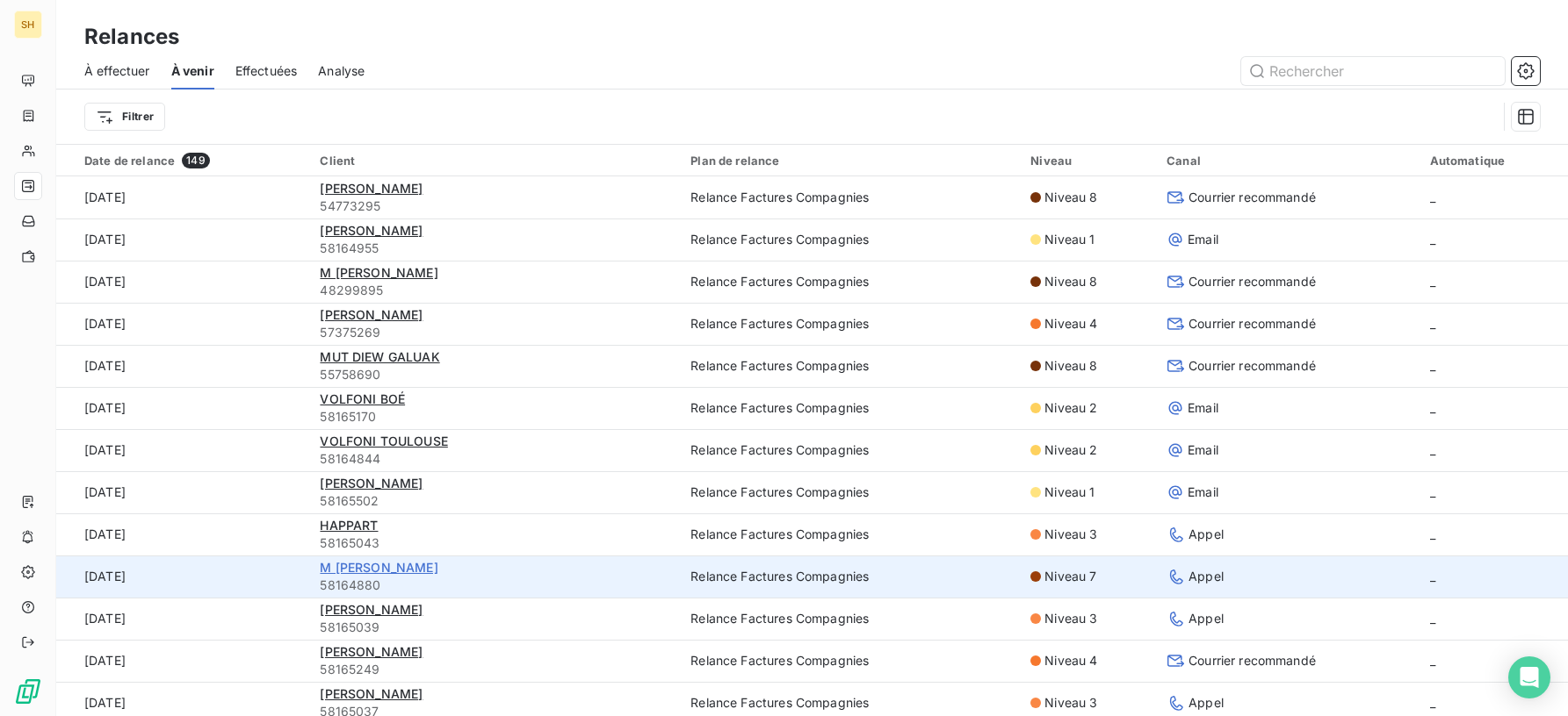
click at [387, 568] on span "M [PERSON_NAME]" at bounding box center [378, 567] width 118 height 15
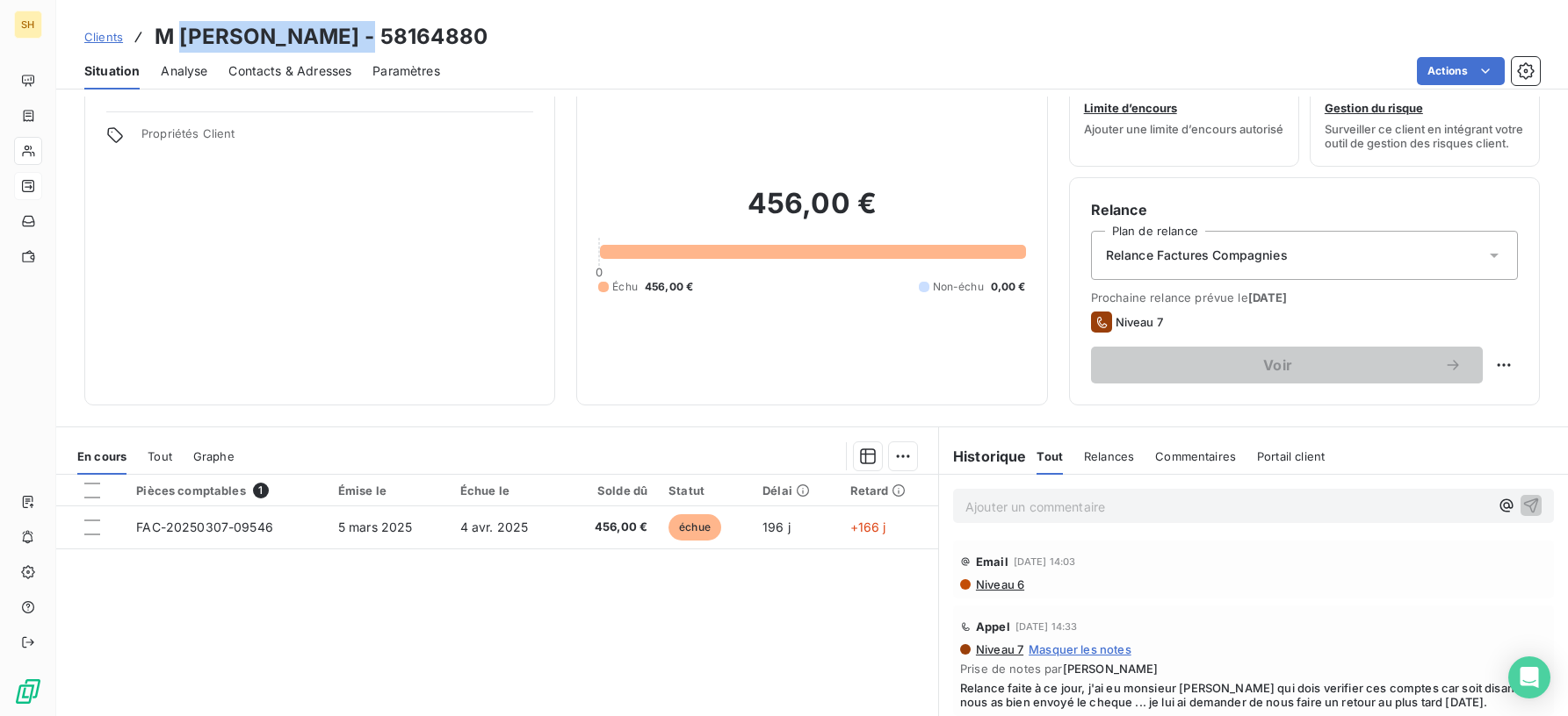
drag, startPoint x: 362, startPoint y: 33, endPoint x: 182, endPoint y: 29, distance: 180.0
click at [182, 29] on h3 "M [PERSON_NAME] - 58164880" at bounding box center [320, 36] width 333 height 32
copy h3 "[PERSON_NAME]"
click at [1158, 518] on p "Ajouter un commentaire ﻿" at bounding box center [1228, 506] width 524 height 22
click at [1536, 514] on icon "button" at bounding box center [1531, 504] width 17 height 17
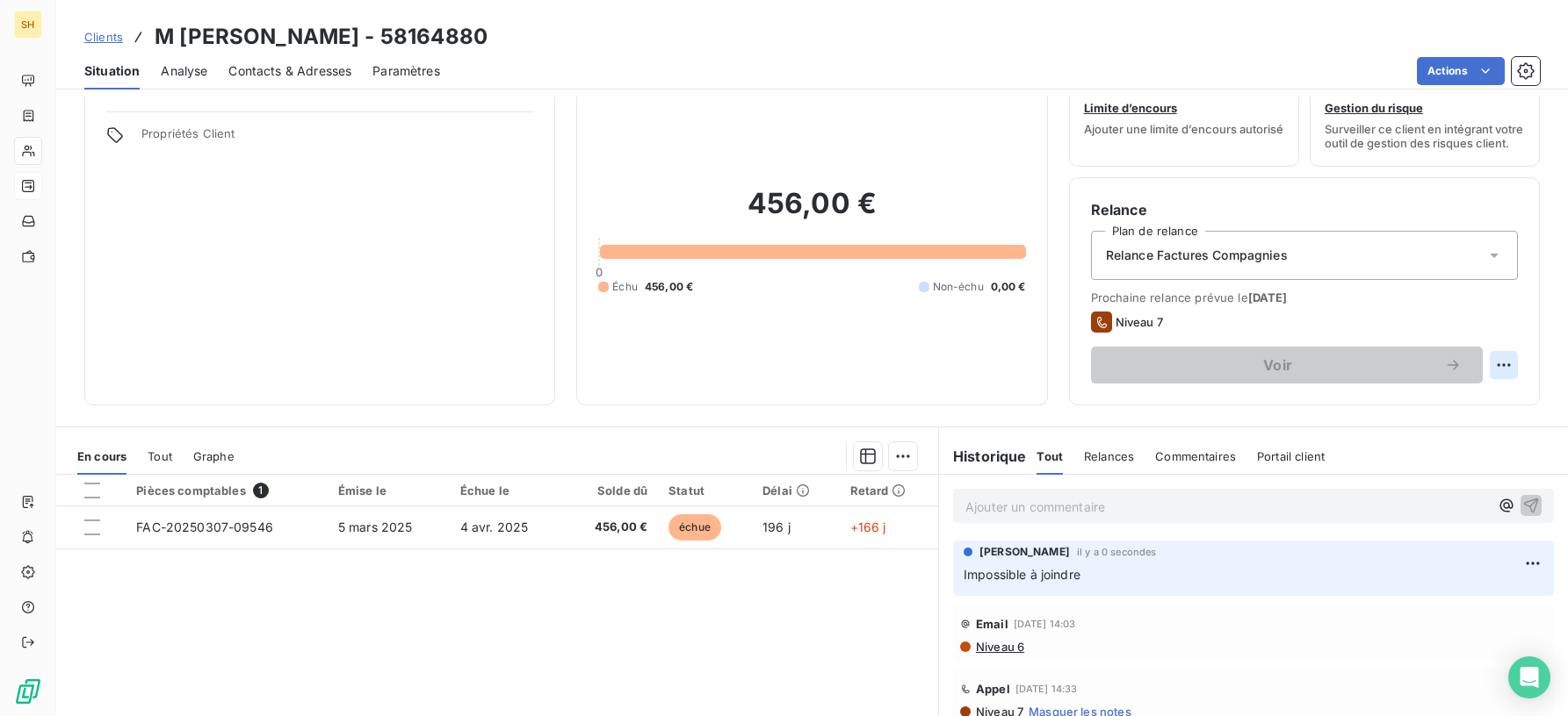
click at [1508, 371] on html "SH Clients M [PERSON_NAME] - 58164880 Situation Analyse Contacts & Adresses Par…" at bounding box center [784, 358] width 1568 height 716
click at [1460, 404] on div "Replanifier cette action" at bounding box center [1431, 412] width 157 height 28
select select "8"
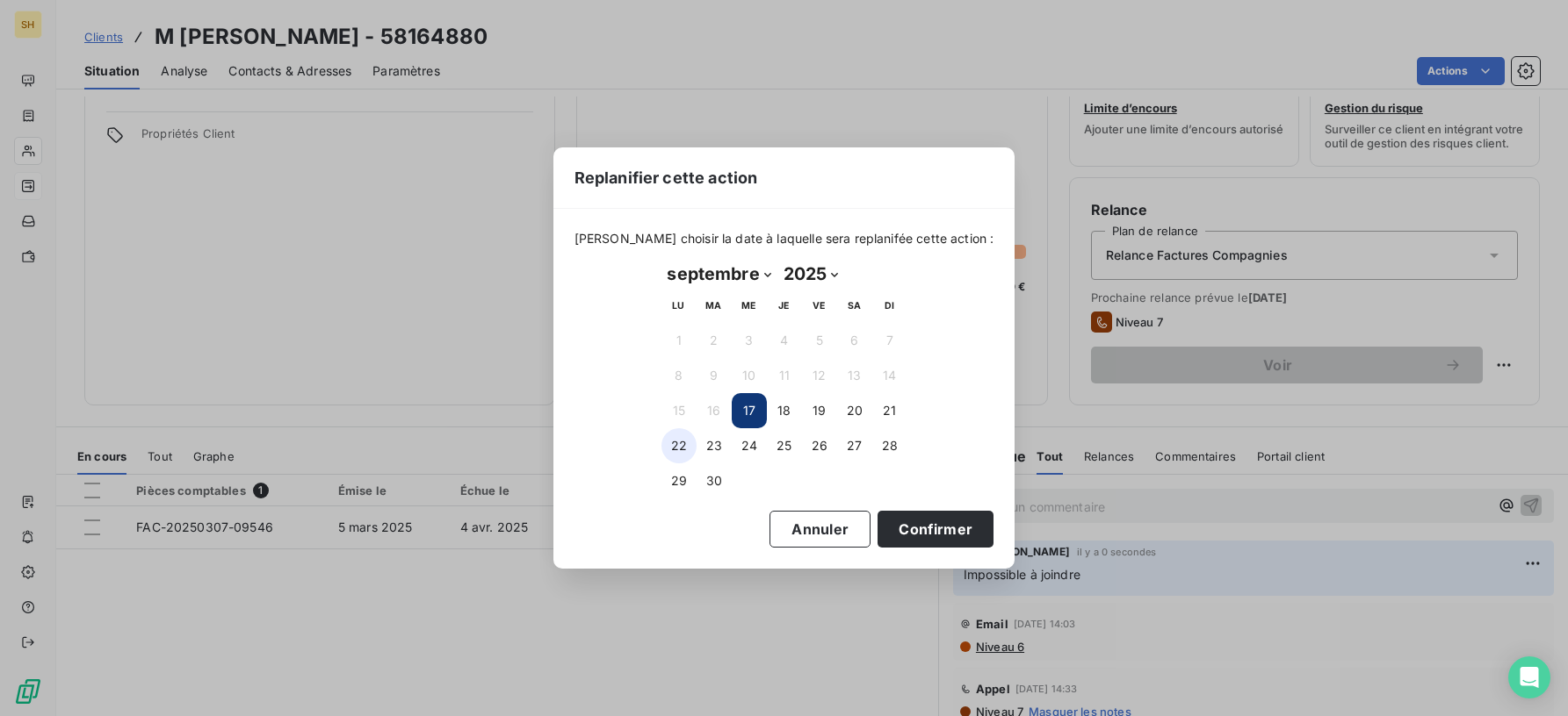
drag, startPoint x: 683, startPoint y: 447, endPoint x: 692, endPoint y: 448, distance: 9.1
click at [684, 447] on button "22" at bounding box center [679, 446] width 35 height 35
click at [934, 527] on button "Confirmer" at bounding box center [935, 529] width 116 height 36
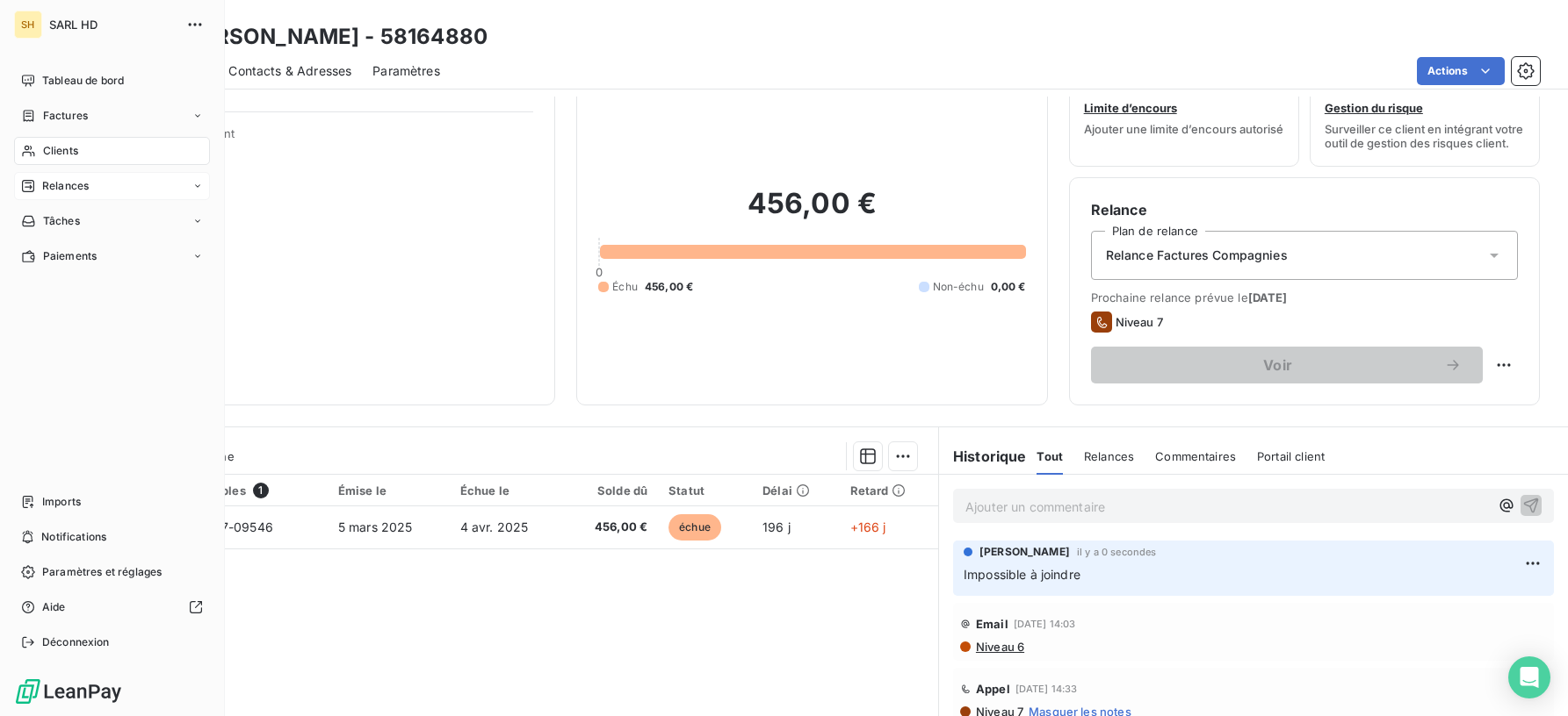
click at [66, 96] on nav "Tableau de bord Factures Clients Relances Tâches Paiements" at bounding box center [112, 169] width 196 height 203
click at [68, 80] on span "Tableau de bord" at bounding box center [82, 81] width 82 height 15
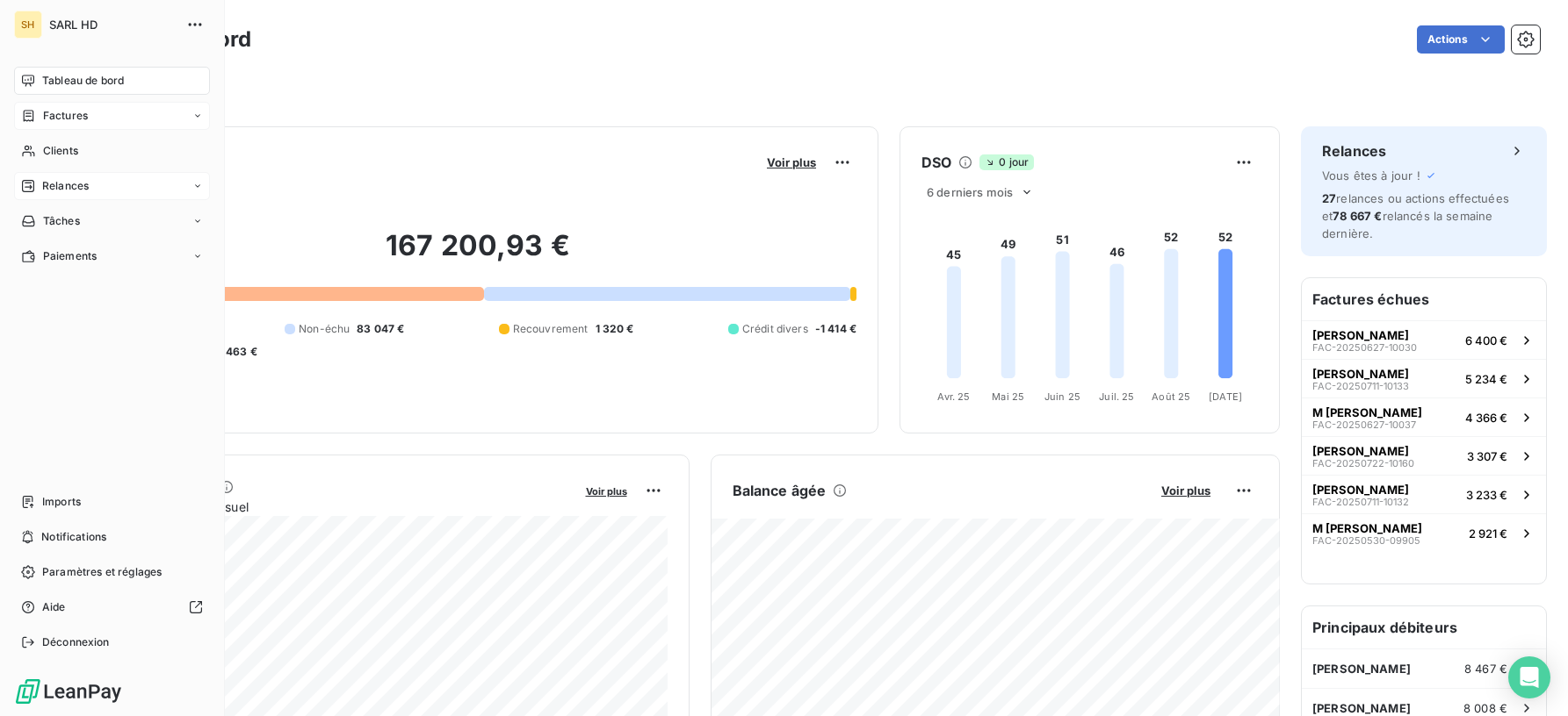
click at [24, 109] on icon at bounding box center [29, 116] width 15 height 14
click at [83, 251] on span "Relances" at bounding box center [65, 256] width 47 height 15
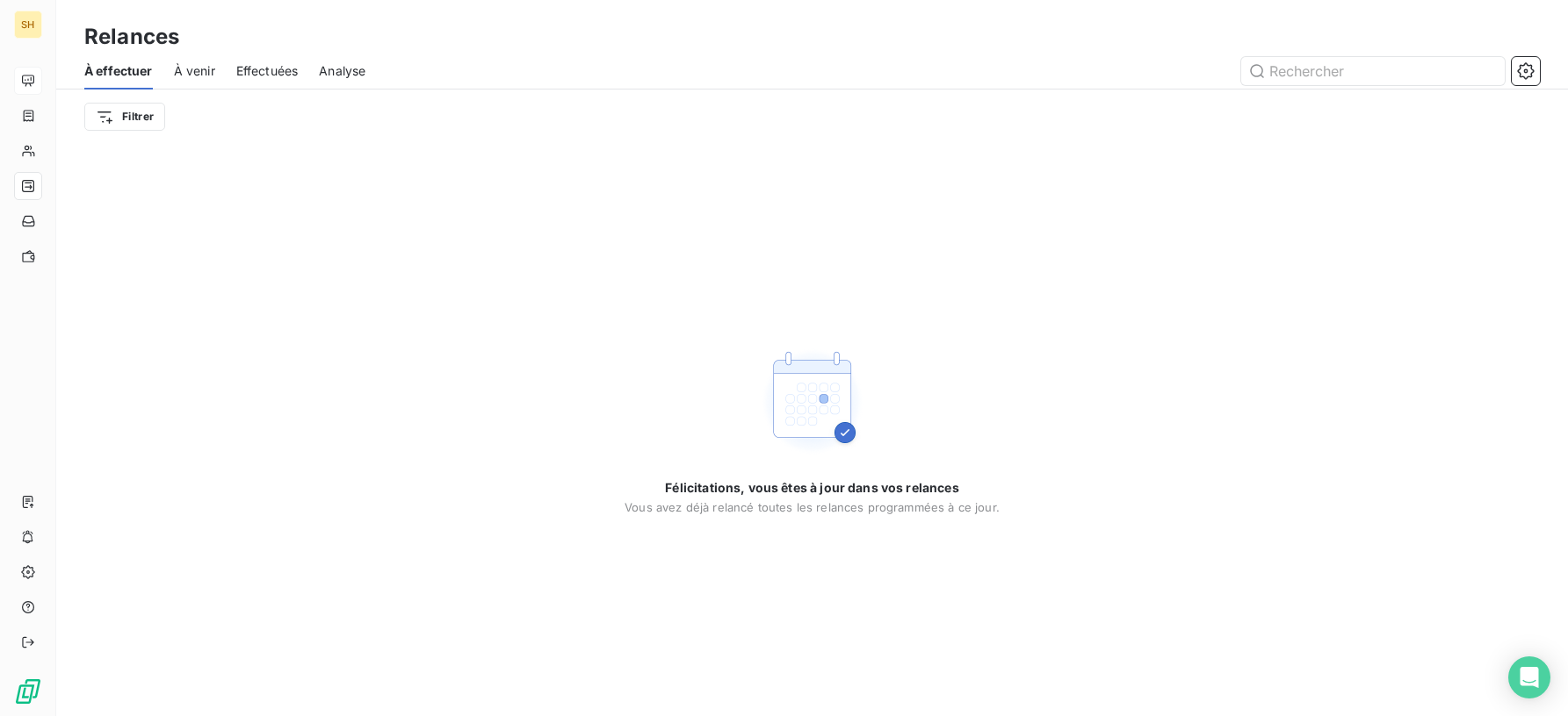
click at [182, 62] on span "À venir" at bounding box center [194, 71] width 41 height 17
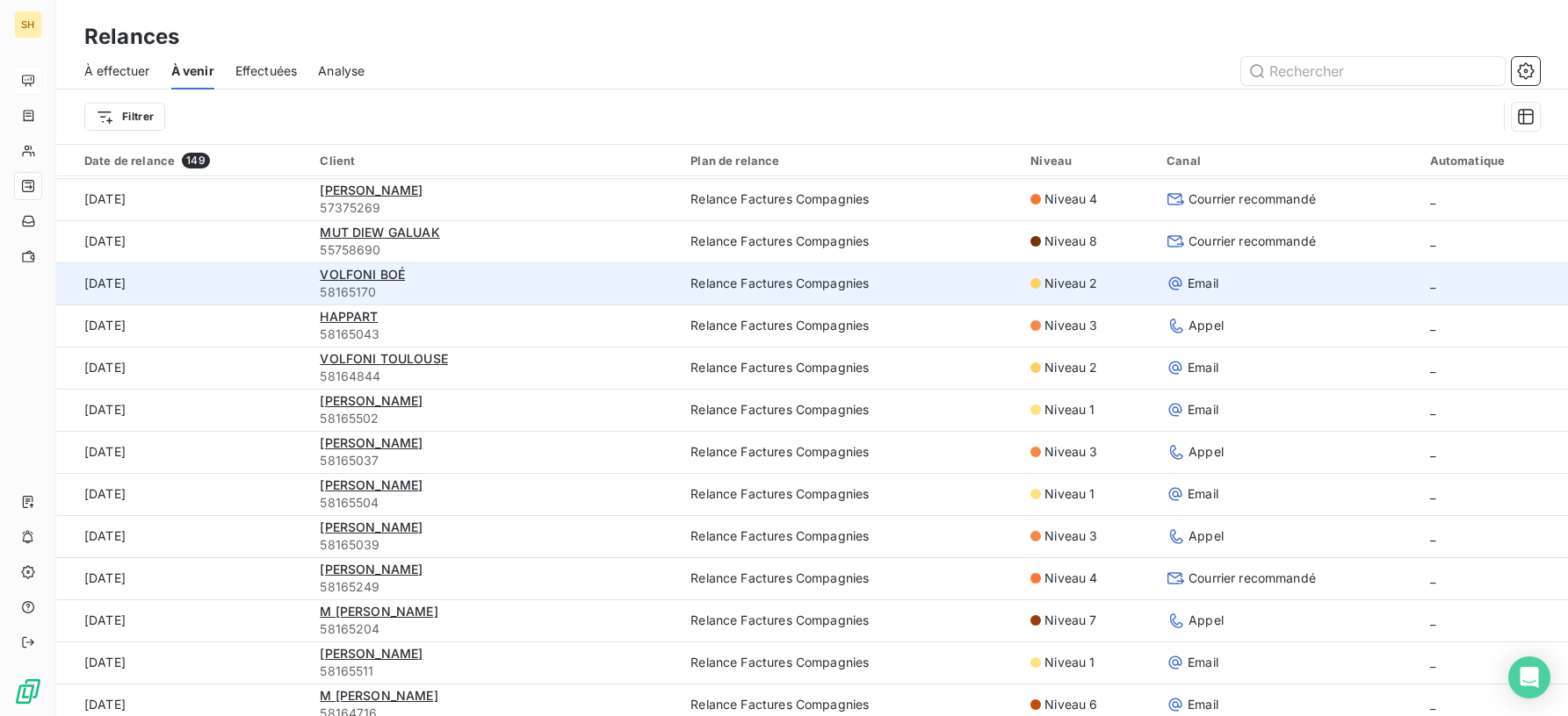
scroll to position [126, 0]
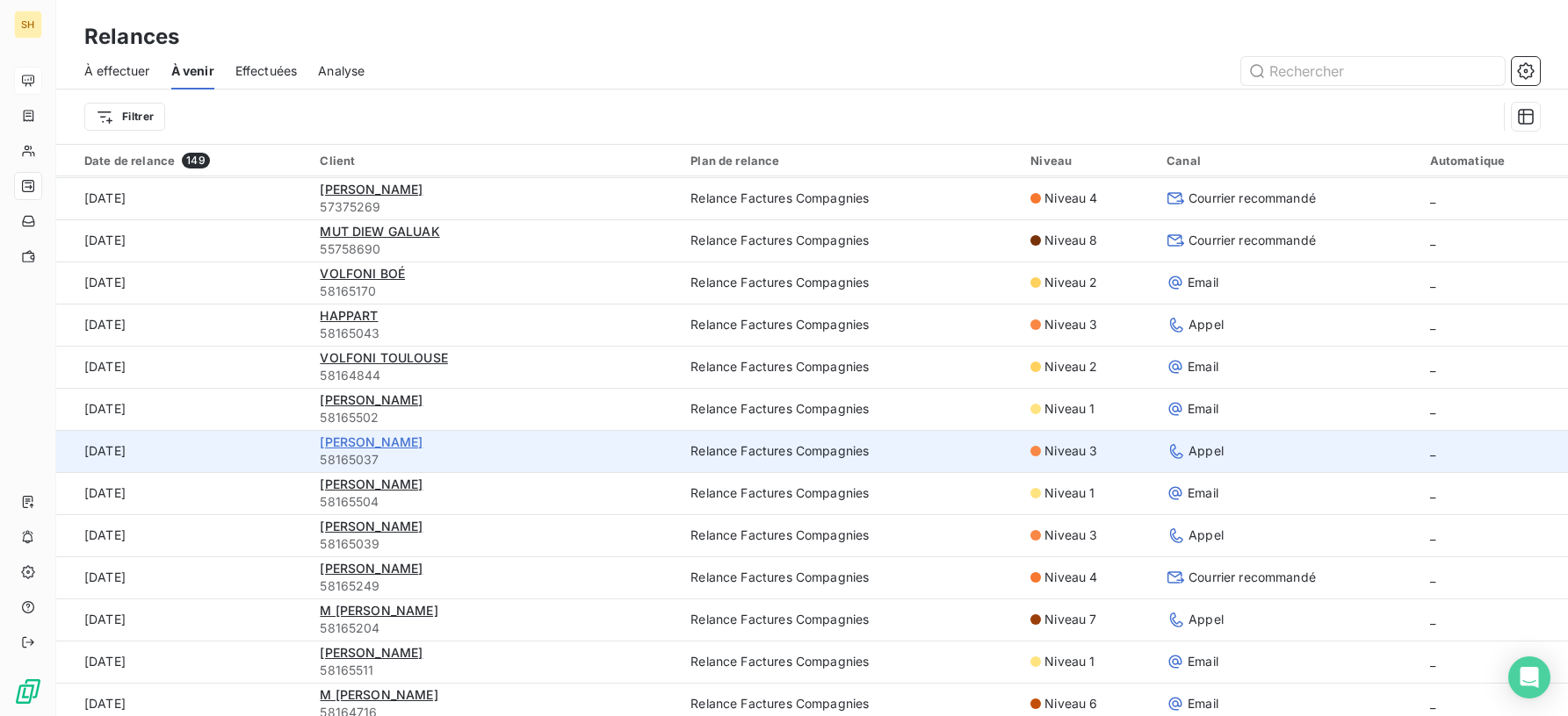
click at [414, 446] on span "[PERSON_NAME]" at bounding box center [370, 442] width 103 height 15
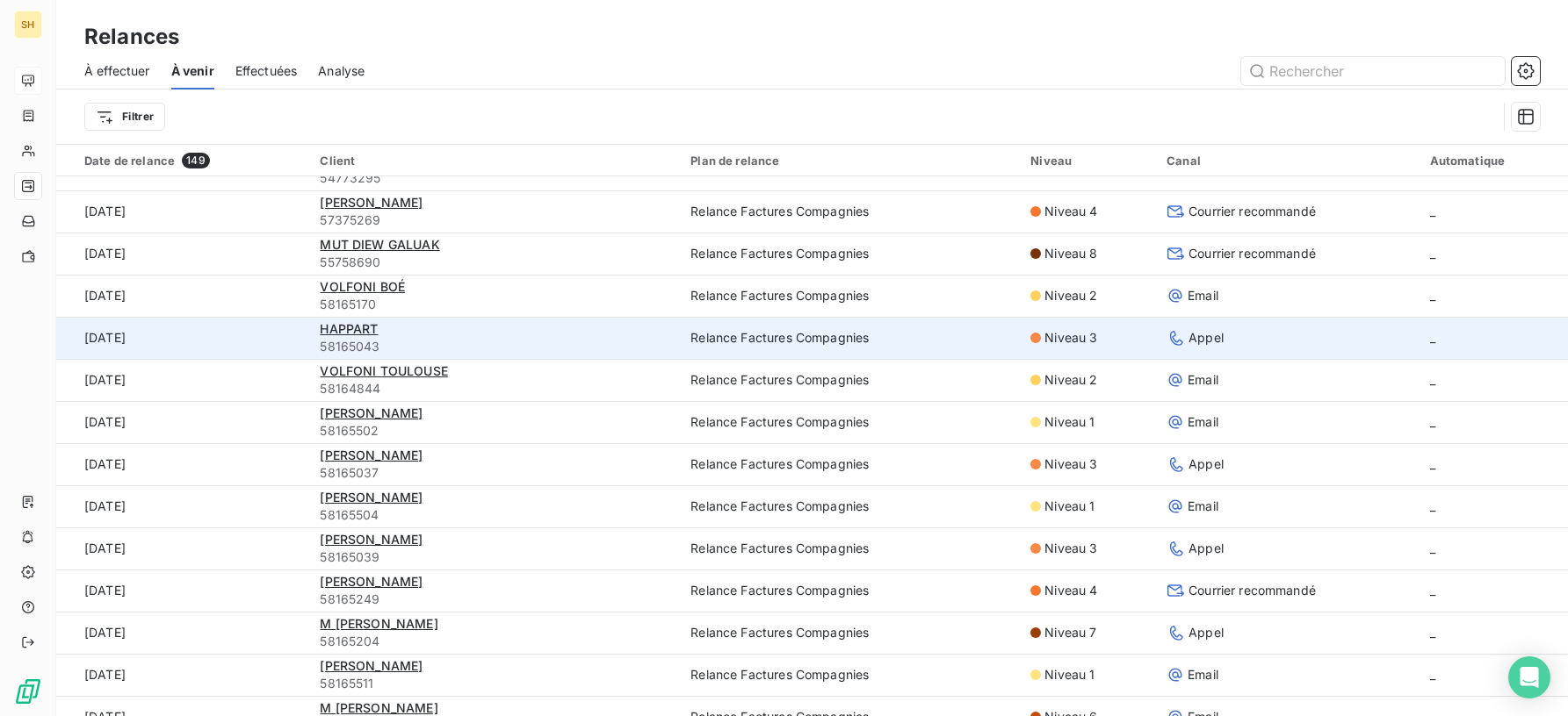
scroll to position [119, 0]
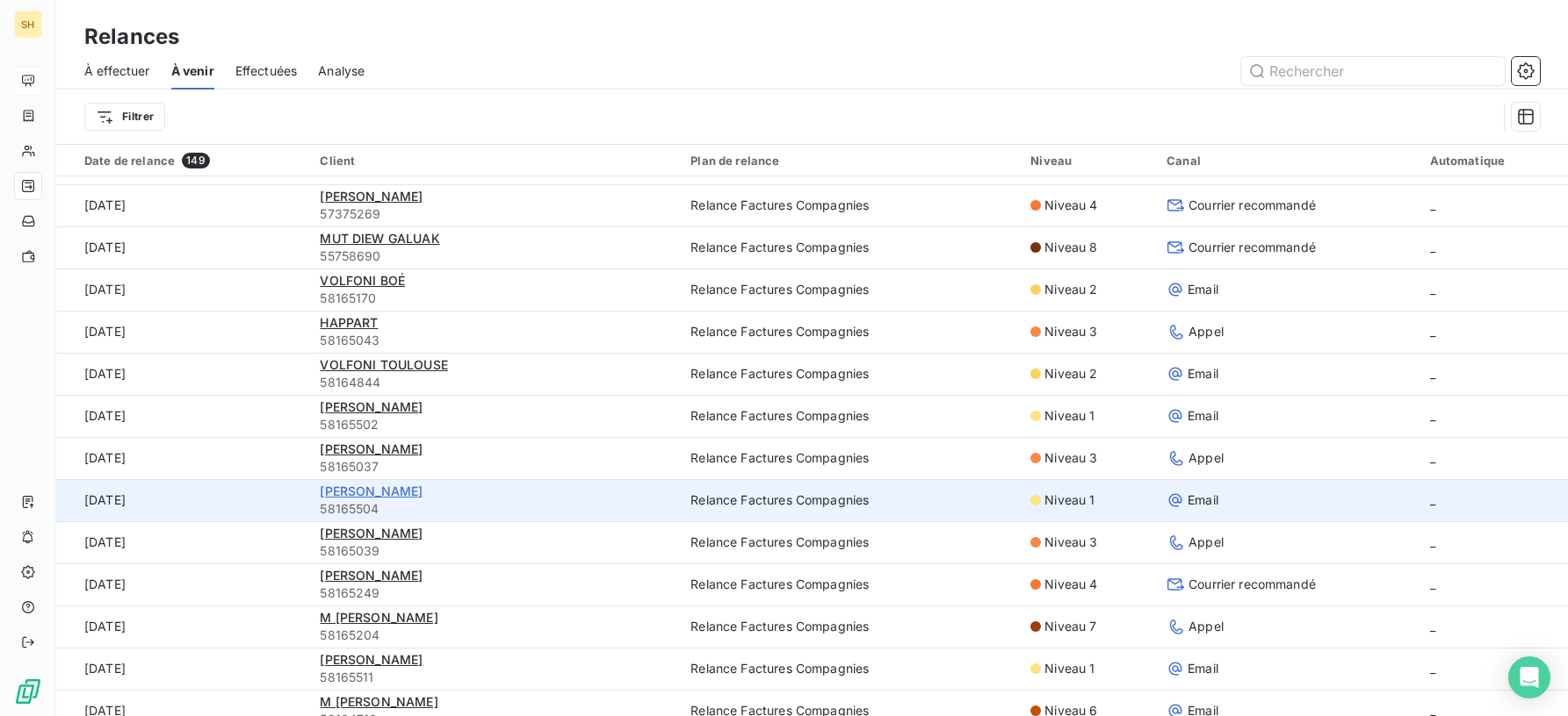
click at [421, 496] on span "[PERSON_NAME]" at bounding box center [370, 492] width 103 height 15
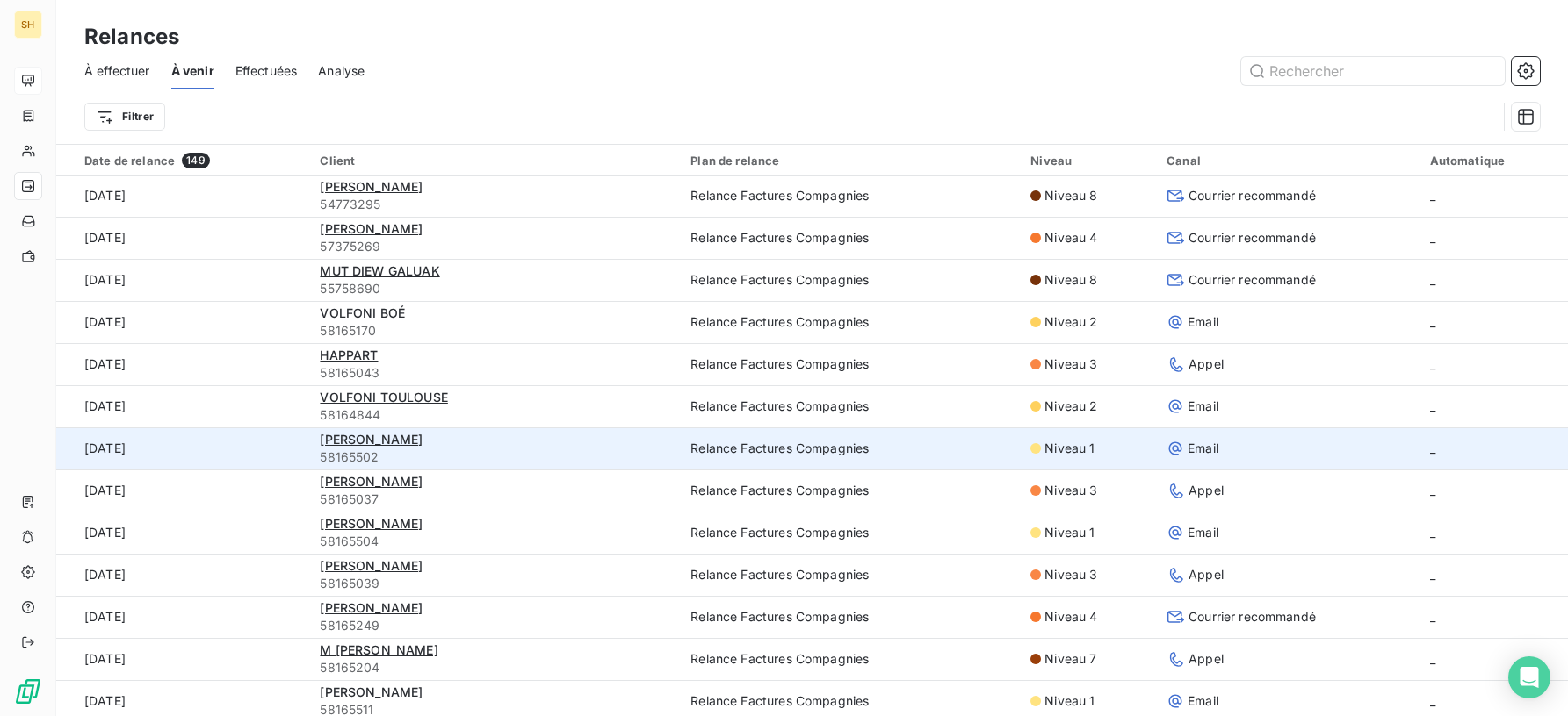
scroll to position [127, 0]
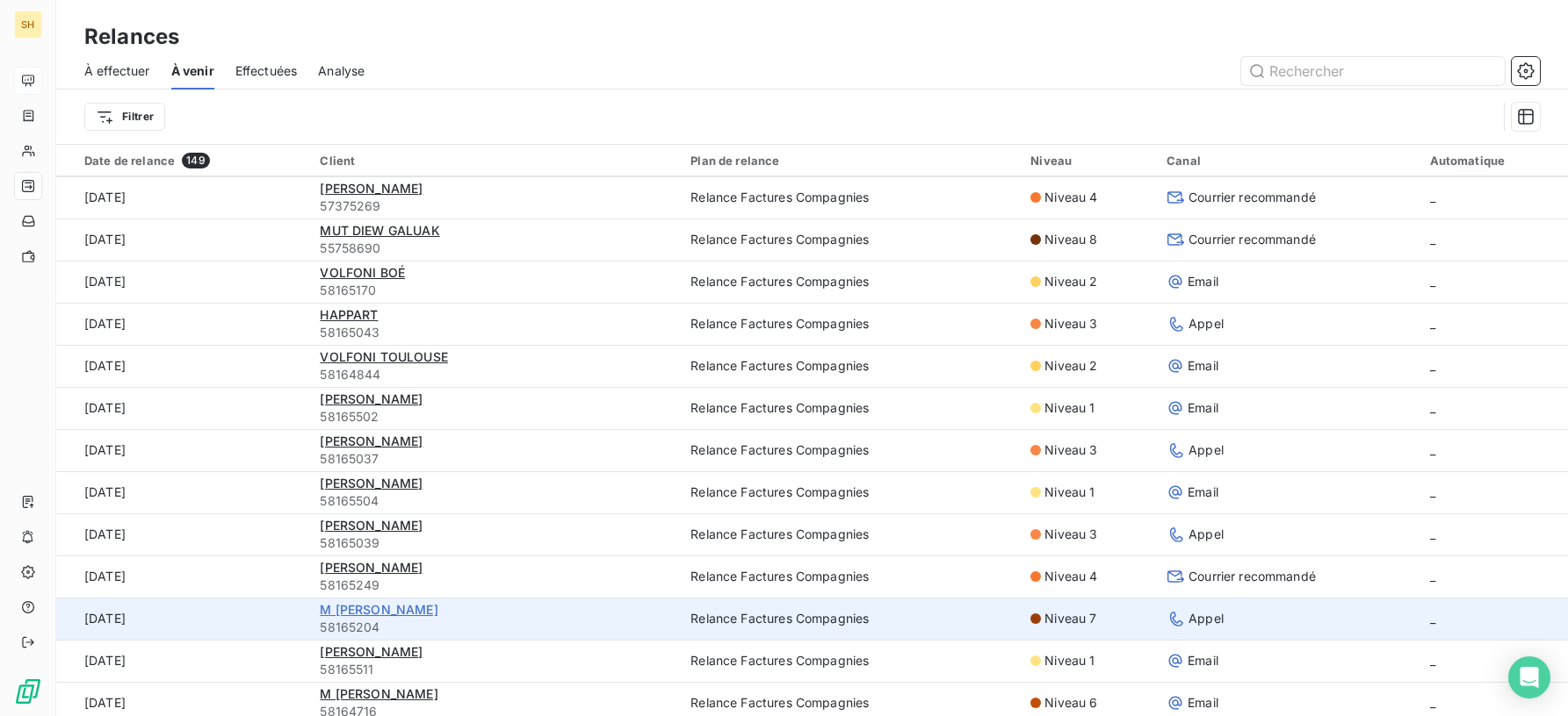
click at [410, 613] on span "M [PERSON_NAME]" at bounding box center [378, 610] width 118 height 15
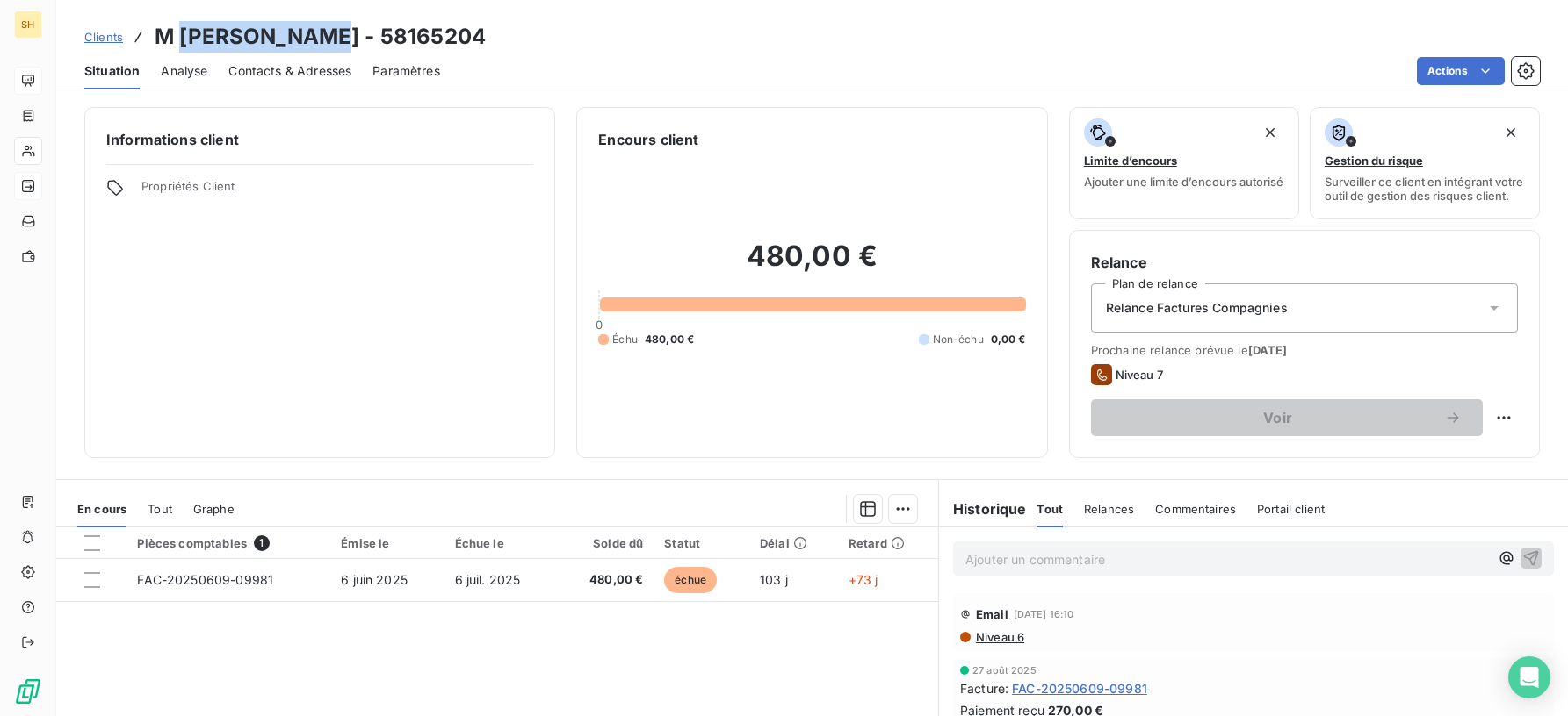
drag, startPoint x: 329, startPoint y: 29, endPoint x: 182, endPoint y: 30, distance: 147.0
click at [182, 30] on h3 "M [PERSON_NAME] - 58165204" at bounding box center [319, 36] width 331 height 32
copy h3 "[PERSON_NAME]"
click at [506, 267] on div "Informations client Propriétés Client" at bounding box center [319, 283] width 471 height 351
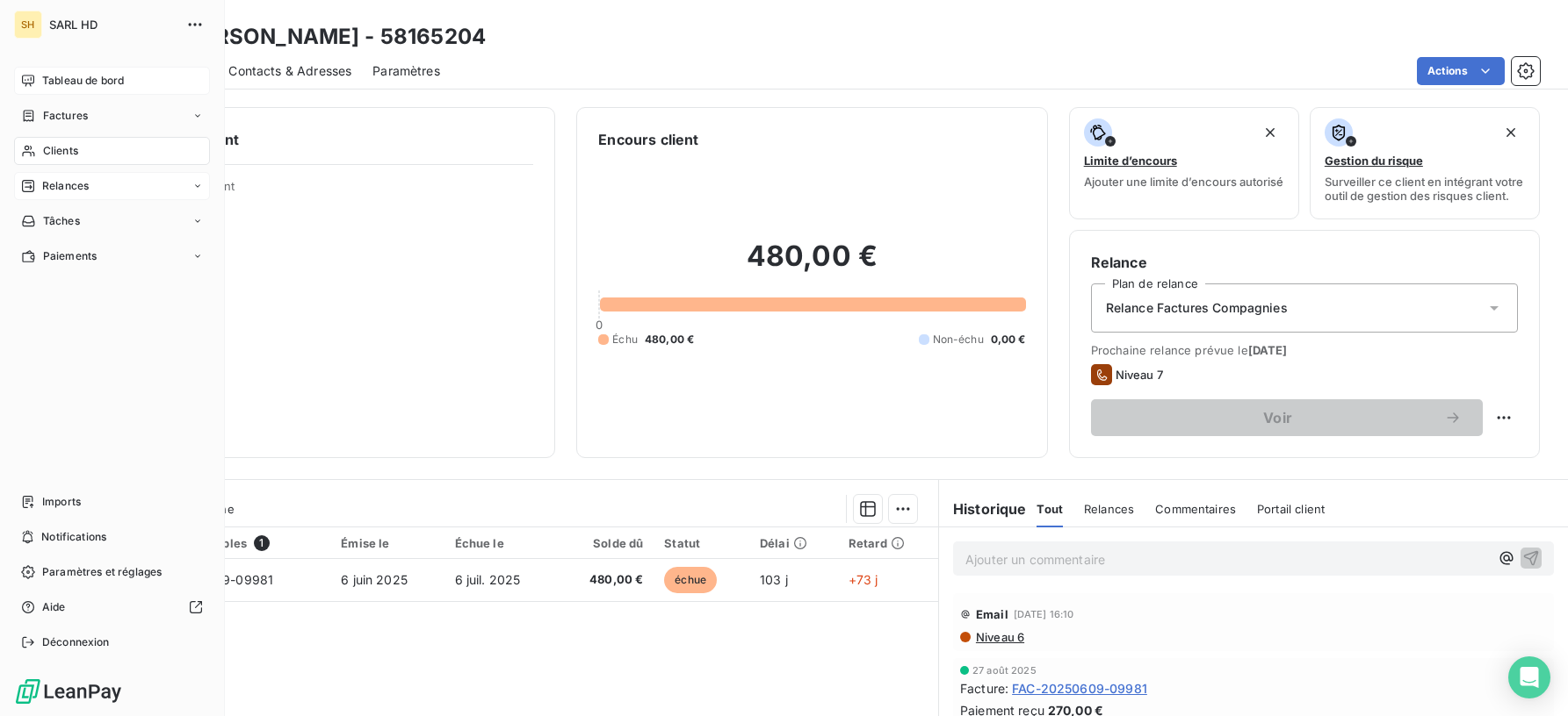
click at [35, 78] on icon at bounding box center [28, 81] width 14 height 14
